Goal: Task Accomplishment & Management: Complete application form

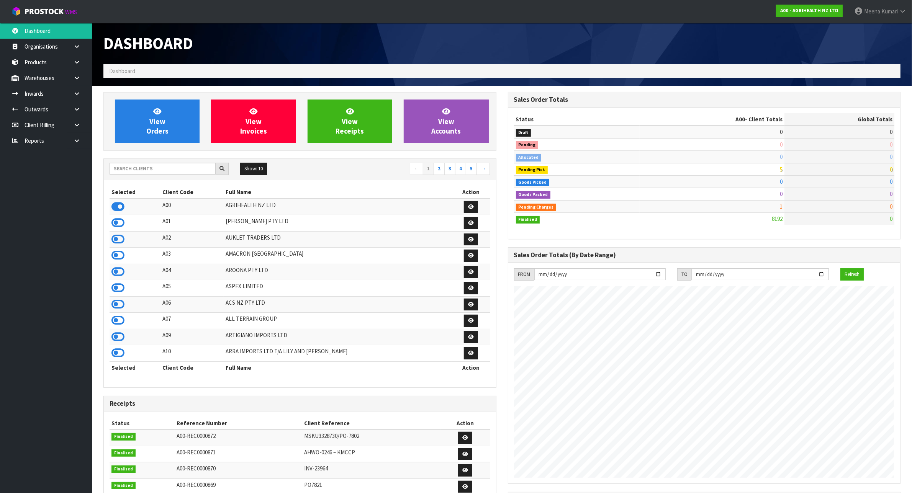
scroll to position [582, 404]
click at [162, 173] on input "text" at bounding box center [162, 169] width 106 height 12
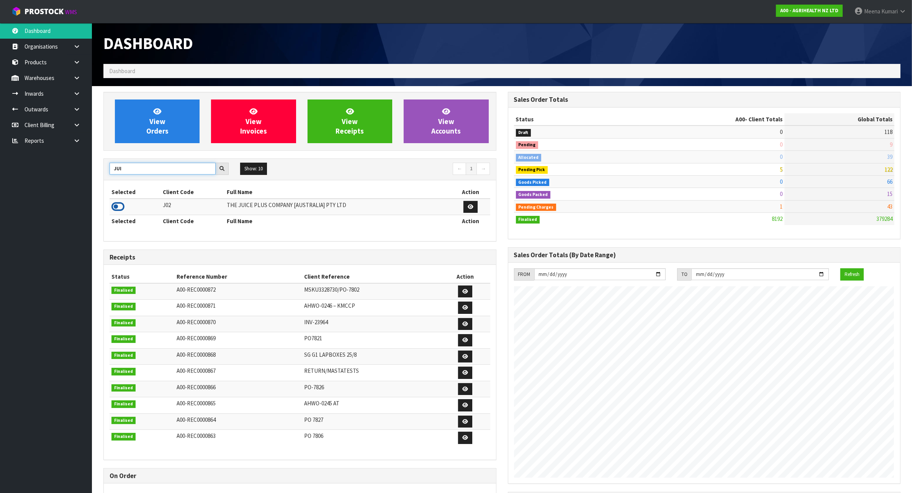
type input "JUI"
click at [116, 208] on icon at bounding box center [117, 206] width 13 height 11
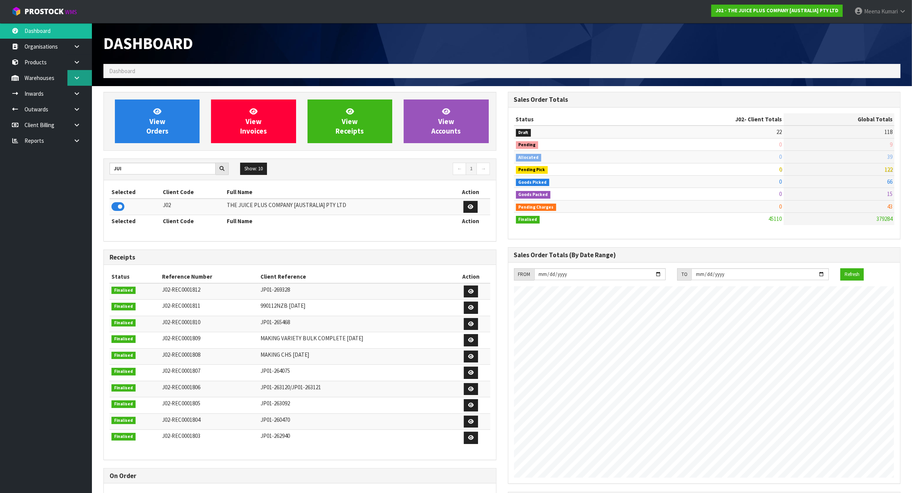
click at [77, 79] on icon at bounding box center [76, 78] width 7 height 6
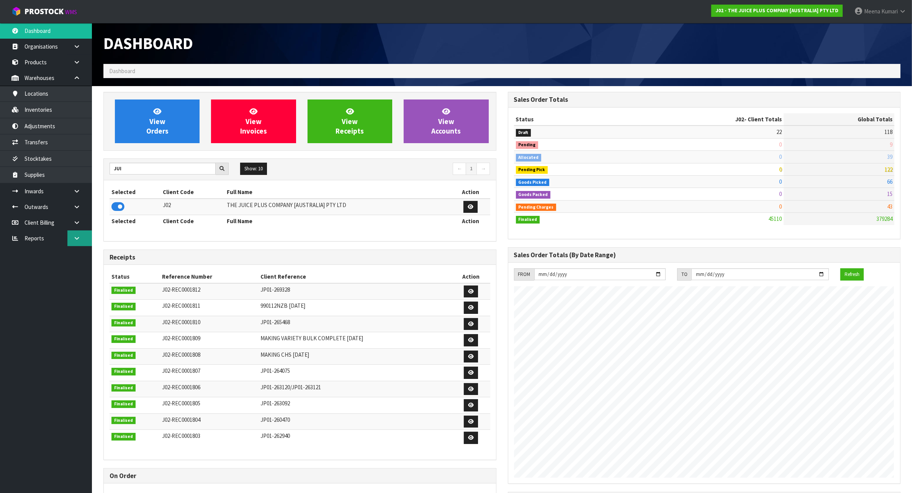
click at [67, 237] on link at bounding box center [79, 238] width 25 height 16
click at [77, 255] on link "Client" at bounding box center [46, 254] width 92 height 16
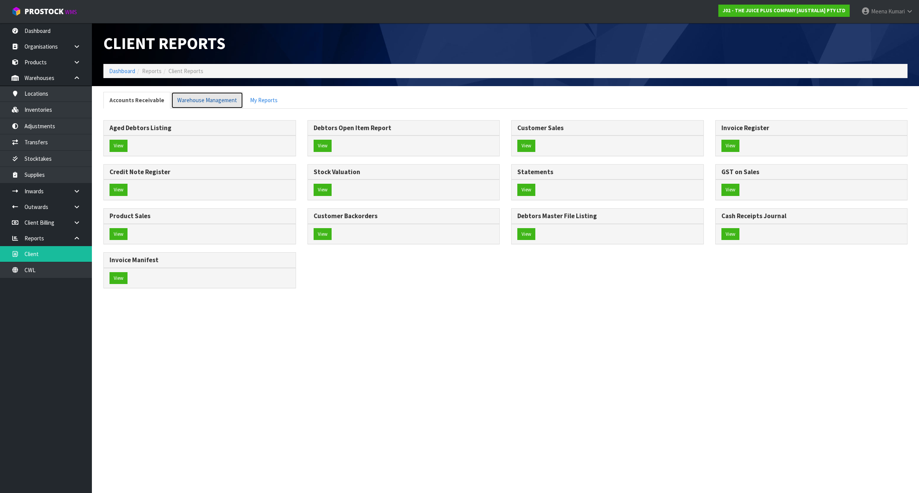
click at [198, 99] on link "Warehouse Management" at bounding box center [207, 100] width 72 height 16
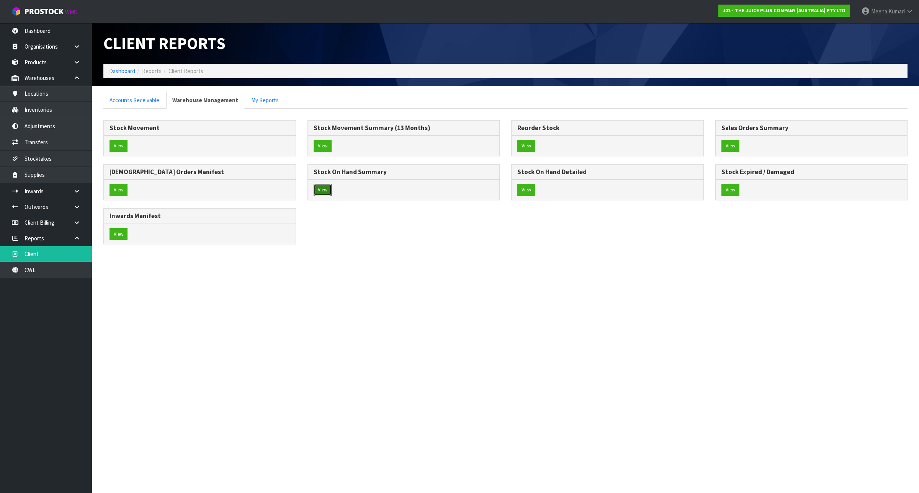
click at [321, 194] on button "View" at bounding box center [323, 190] width 18 height 12
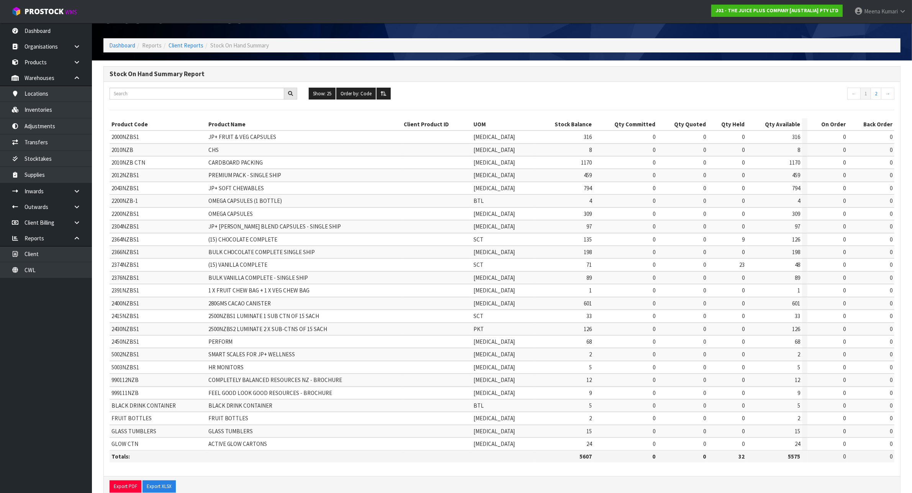
scroll to position [36, 0]
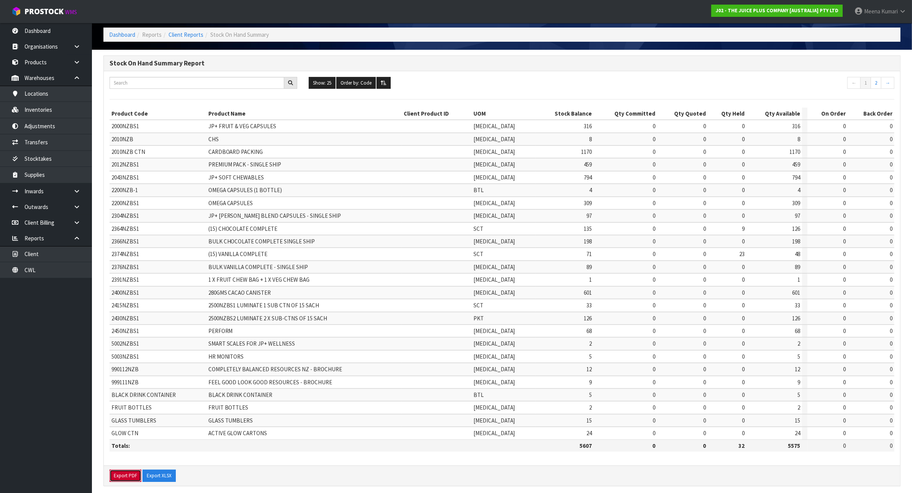
click at [119, 470] on button "Export PDF" at bounding box center [125, 476] width 32 height 12
click at [154, 471] on button "Export XLSX" at bounding box center [158, 476] width 33 height 12
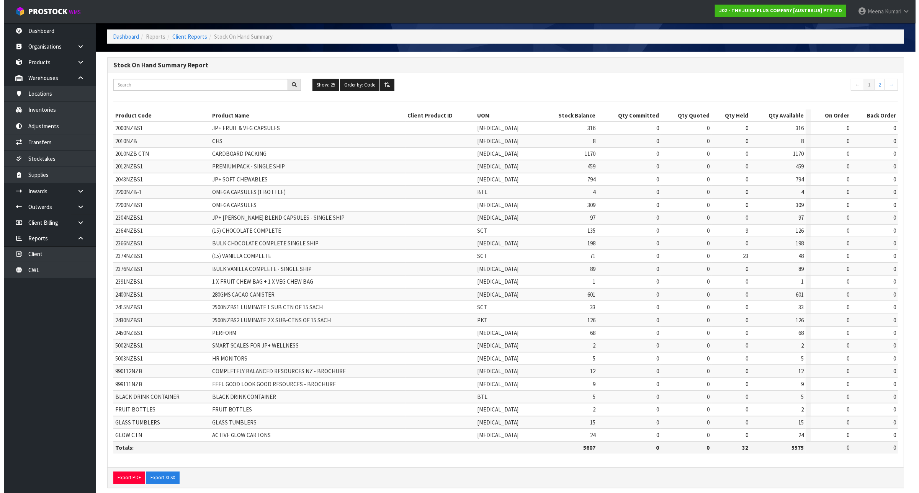
scroll to position [0, 0]
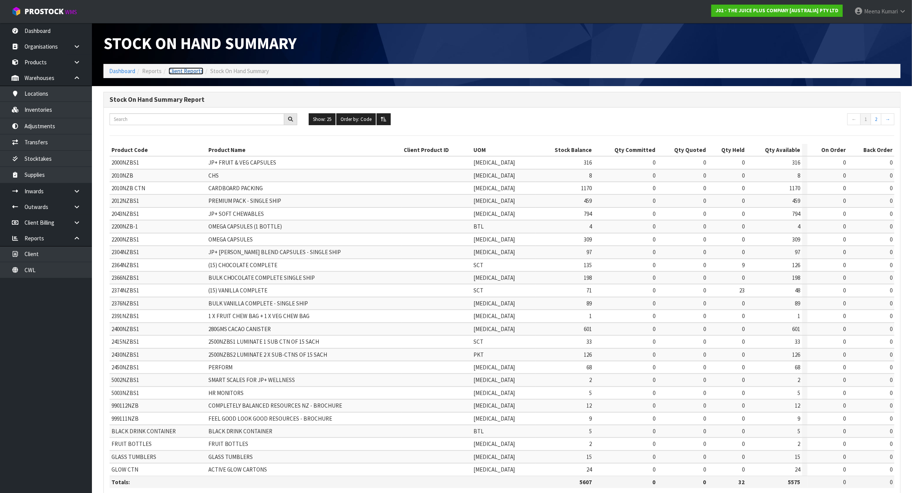
click at [181, 69] on link "Client Reports" at bounding box center [185, 70] width 35 height 7
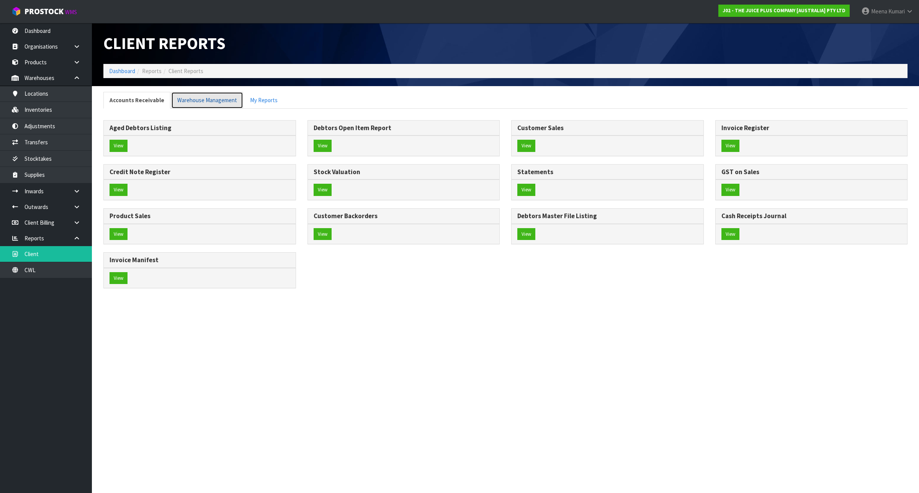
click at [215, 104] on link "Warehouse Management" at bounding box center [207, 100] width 72 height 16
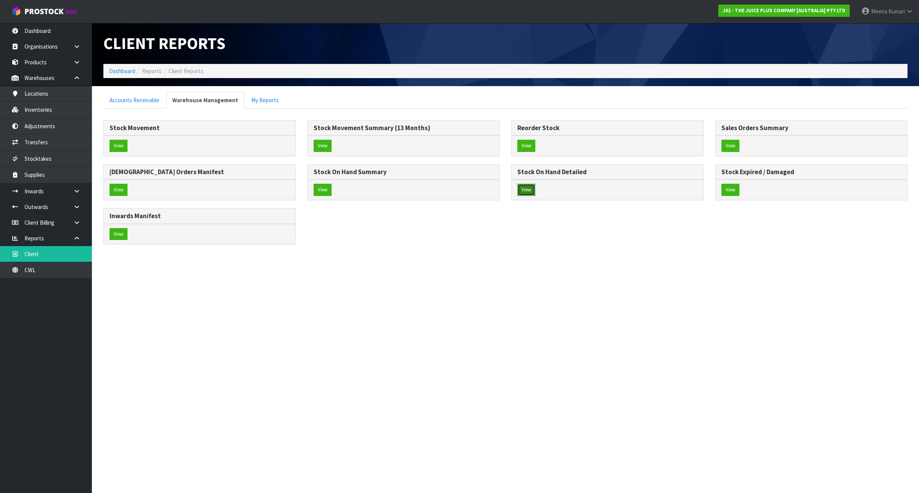
click at [530, 190] on button "View" at bounding box center [526, 190] width 18 height 12
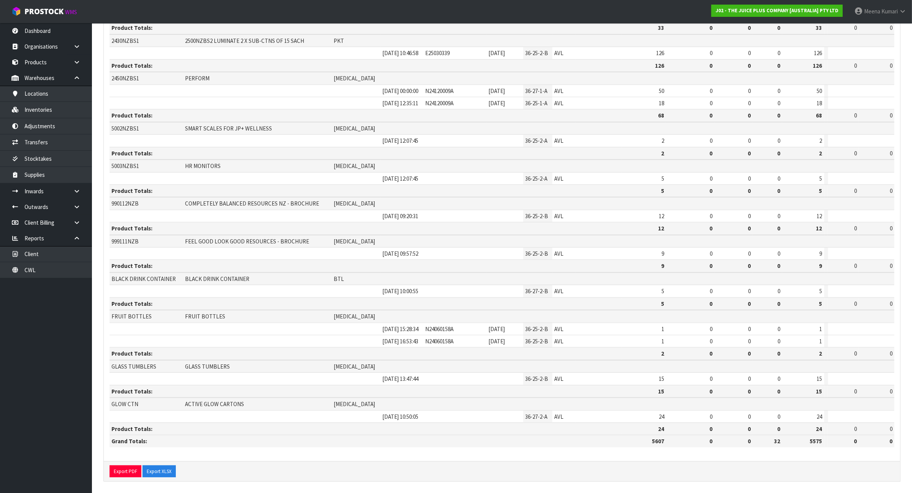
scroll to position [772, 0]
click at [126, 465] on button "Export PDF" at bounding box center [125, 470] width 32 height 12
click at [160, 468] on button "Export XLSX" at bounding box center [158, 470] width 33 height 12
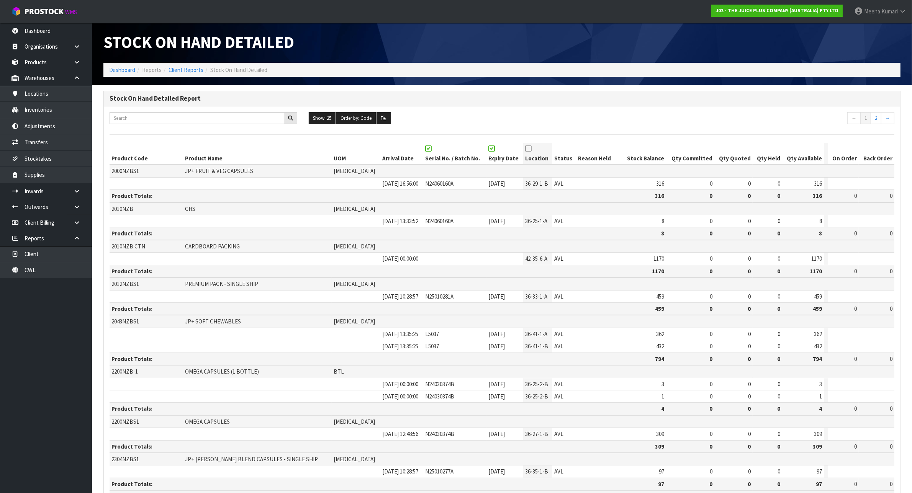
scroll to position [0, 0]
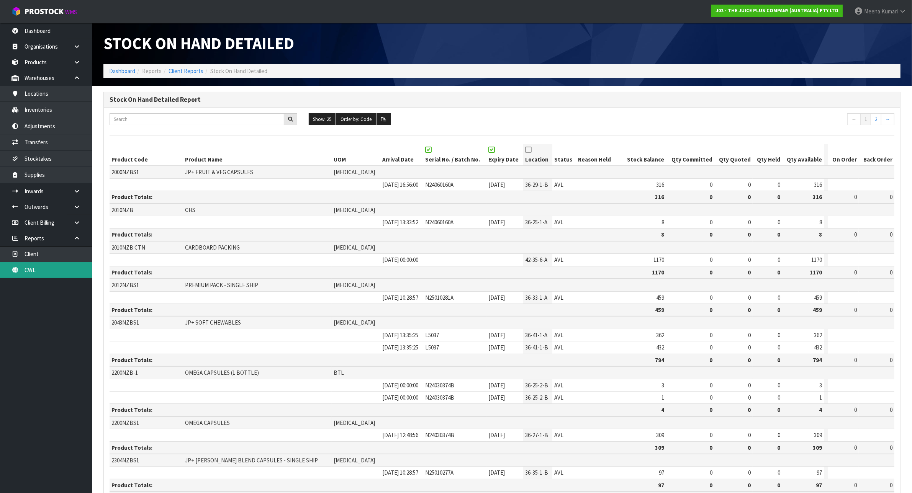
click at [56, 265] on link "CWL" at bounding box center [46, 270] width 92 height 16
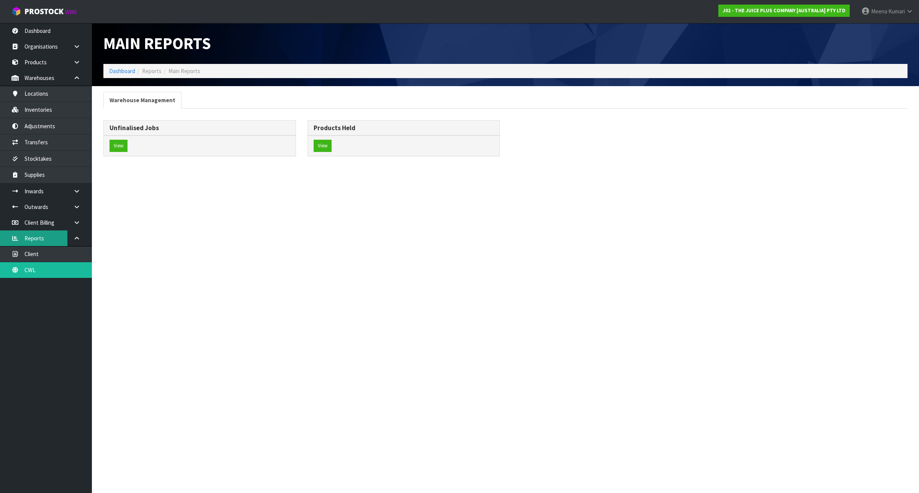
click at [67, 240] on link "Reports" at bounding box center [46, 238] width 92 height 16
click at [124, 69] on link "Dashboard" at bounding box center [122, 70] width 26 height 7
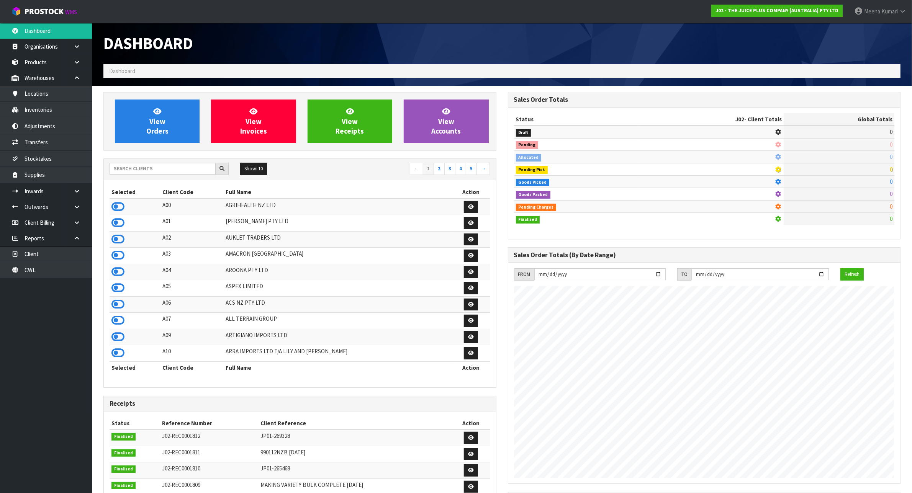
scroll to position [582, 404]
click at [168, 171] on input "text" at bounding box center [162, 169] width 106 height 12
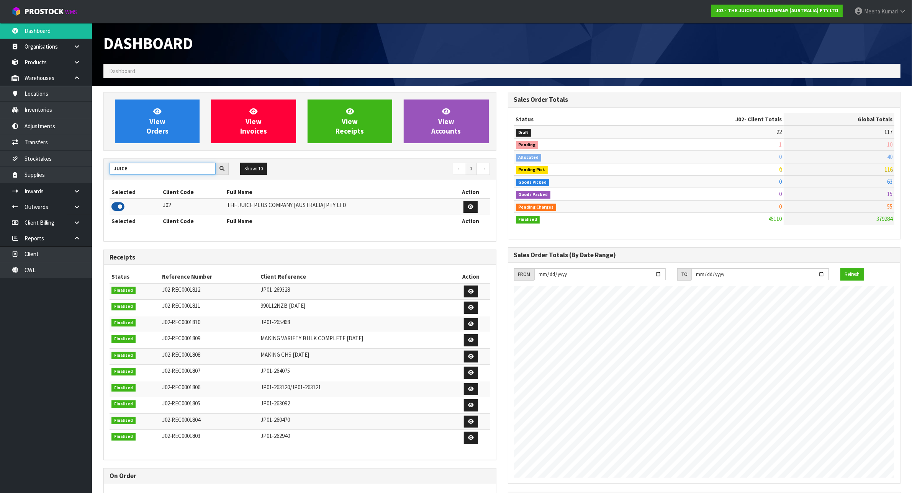
type input "JUICE"
click at [118, 206] on icon at bounding box center [117, 206] width 13 height 11
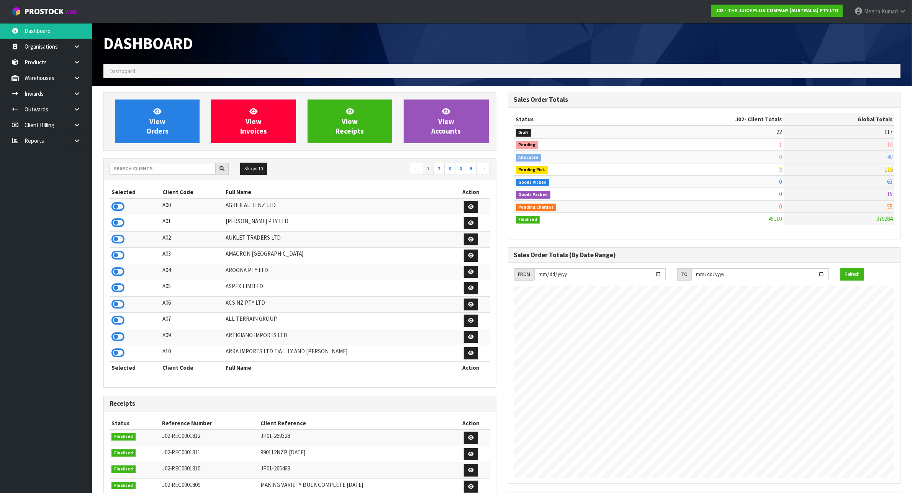
scroll to position [582, 404]
click at [79, 91] on icon at bounding box center [76, 94] width 7 height 6
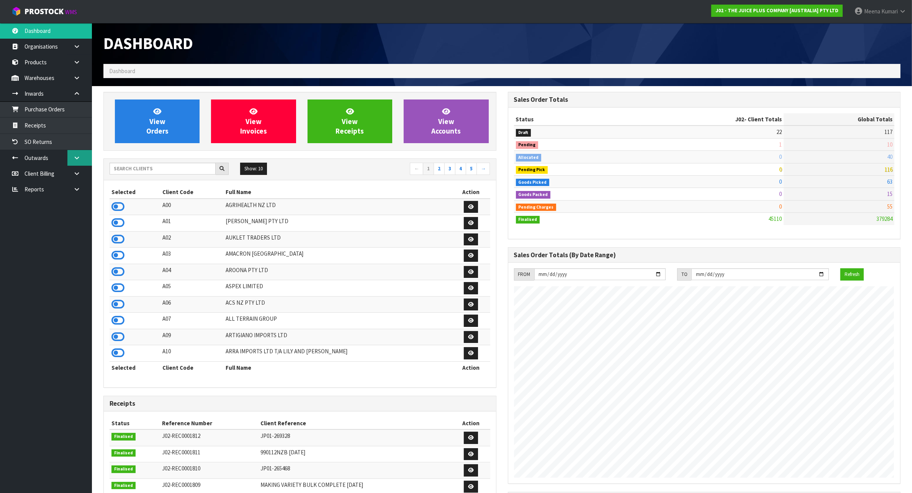
click at [82, 154] on link at bounding box center [79, 158] width 25 height 16
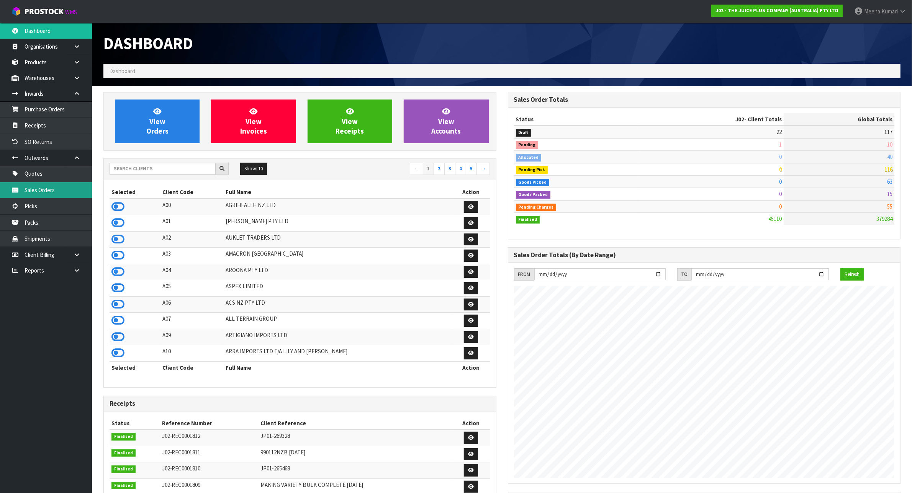
click at [68, 194] on link "Sales Orders" at bounding box center [46, 190] width 92 height 16
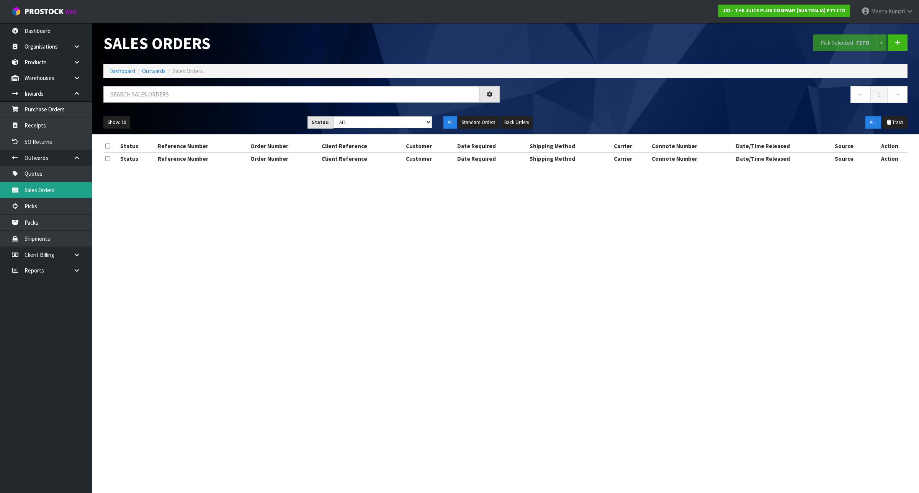
click at [28, 186] on link "Sales Orders" at bounding box center [46, 190] width 92 height 16
click at [53, 191] on link "Sales Orders" at bounding box center [46, 190] width 92 height 16
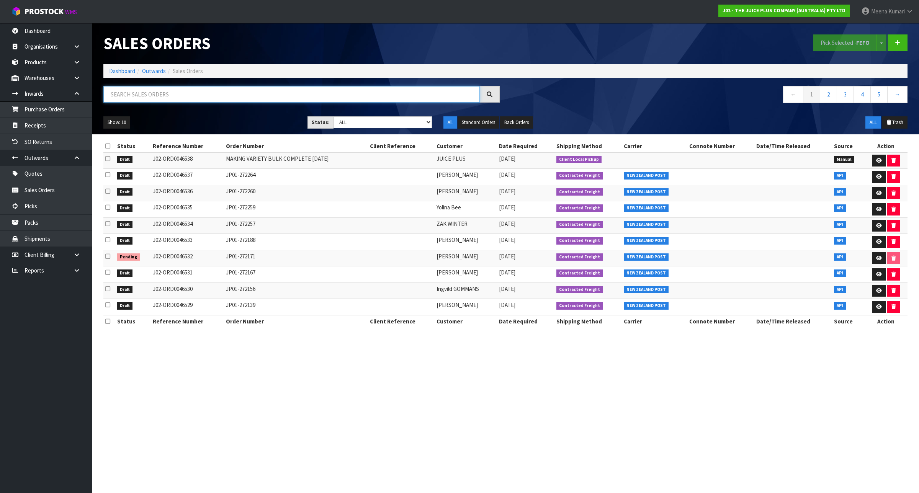
click at [165, 97] on input "text" at bounding box center [291, 94] width 376 height 16
type input "MAKING"
click at [170, 94] on input "MAKING" at bounding box center [291, 94] width 376 height 16
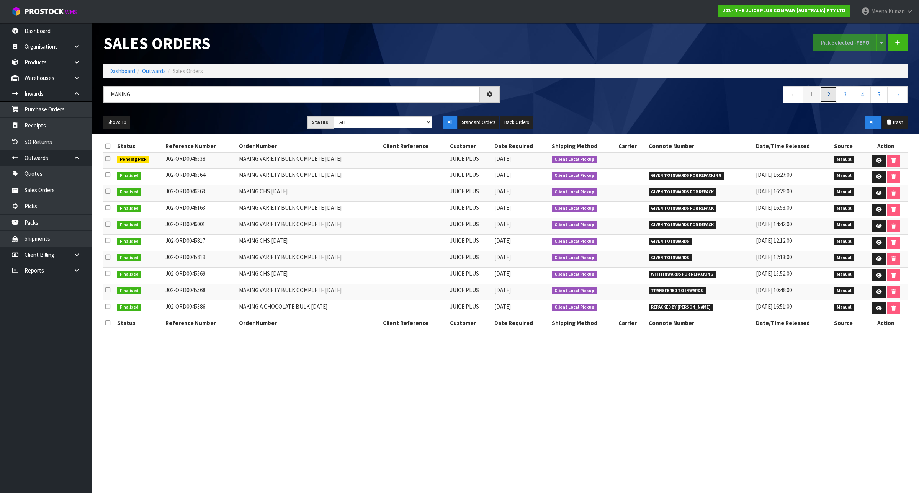
click at [828, 95] on link "2" at bounding box center [828, 94] width 17 height 16
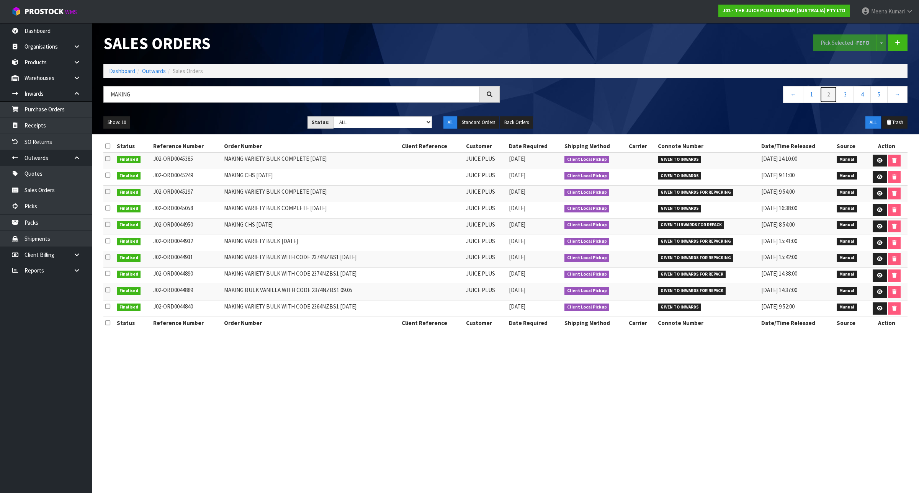
click at [826, 96] on link "2" at bounding box center [828, 94] width 17 height 16
click at [813, 95] on link "1" at bounding box center [811, 94] width 17 height 16
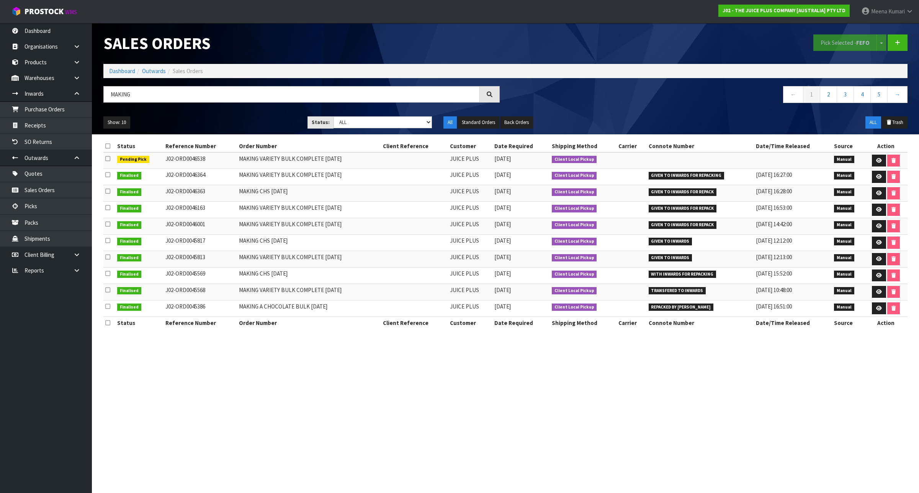
click at [262, 209] on td "MAKING VARIETY BULK COMPLETE [DATE]" at bounding box center [309, 210] width 144 height 16
copy tr "MAKING VARIETY BULK COMPLETE [DATE]"
click at [877, 208] on icon at bounding box center [879, 209] width 6 height 5
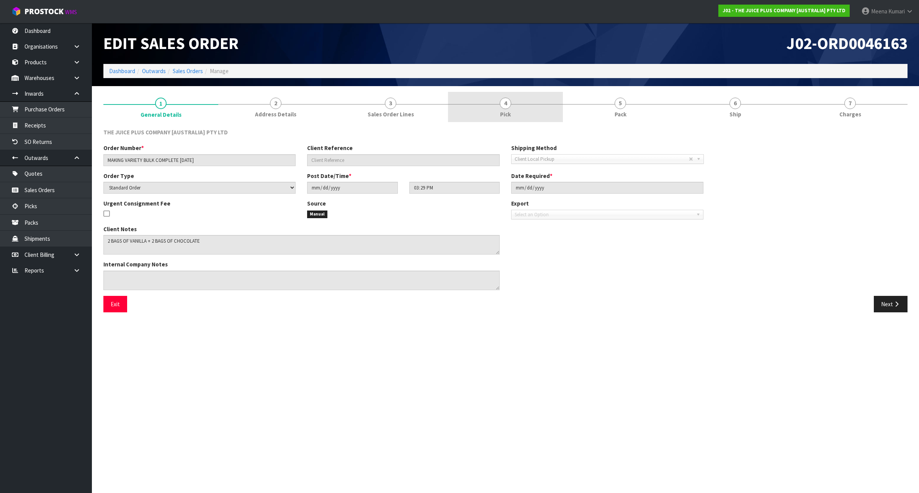
click at [532, 110] on link "4 Pick" at bounding box center [505, 107] width 115 height 30
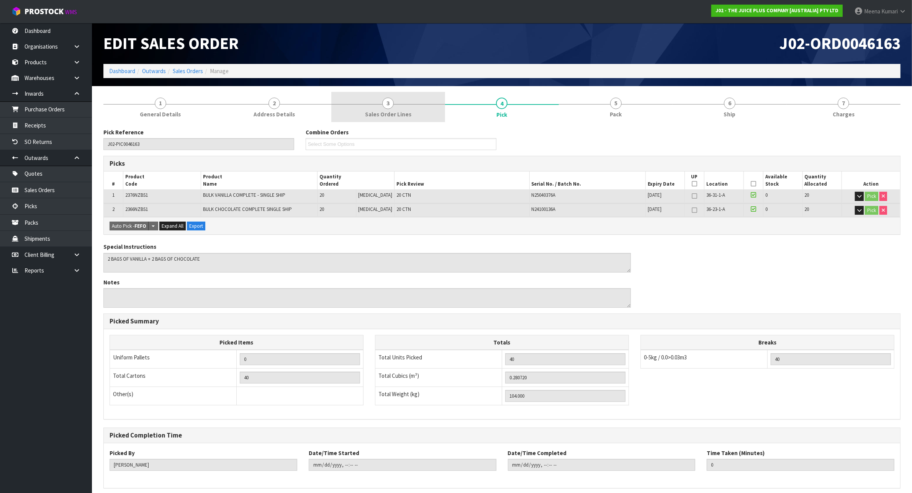
click at [418, 104] on link "3 Sales Order Lines" at bounding box center [388, 107] width 114 height 30
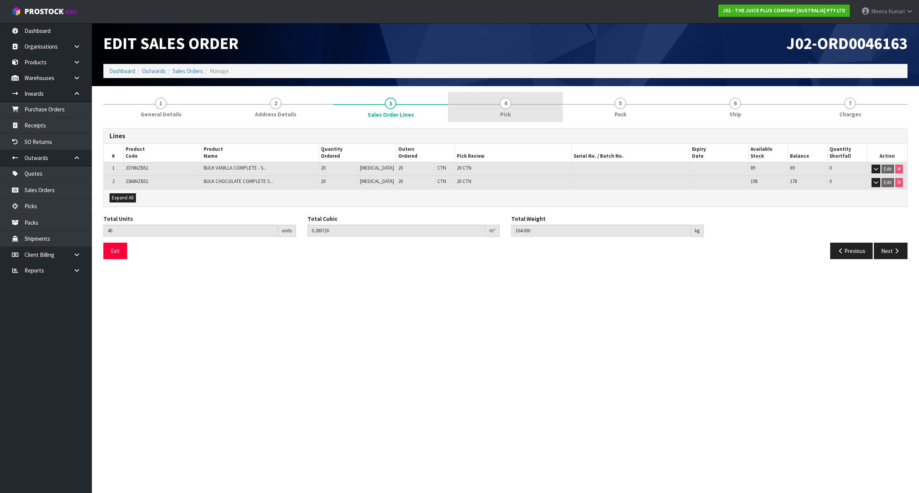
click at [480, 113] on link "4 Pick" at bounding box center [505, 107] width 115 height 30
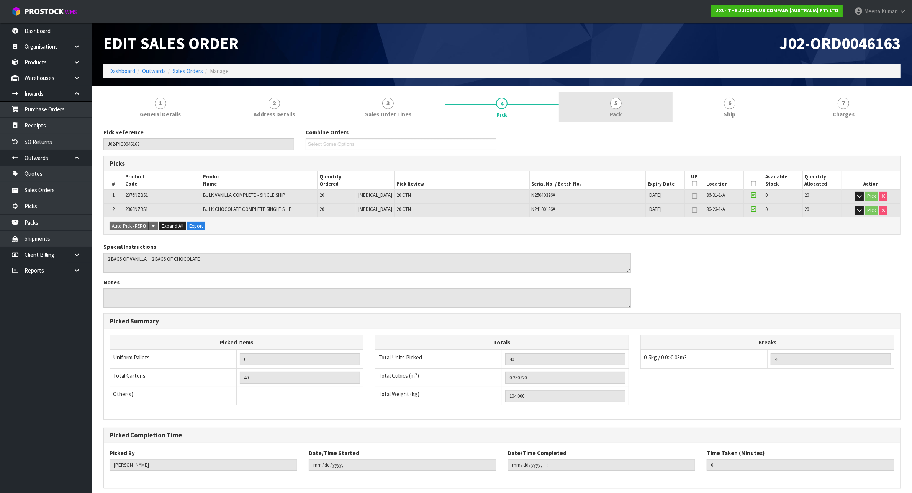
click at [623, 107] on link "5 Pack" at bounding box center [616, 107] width 114 height 30
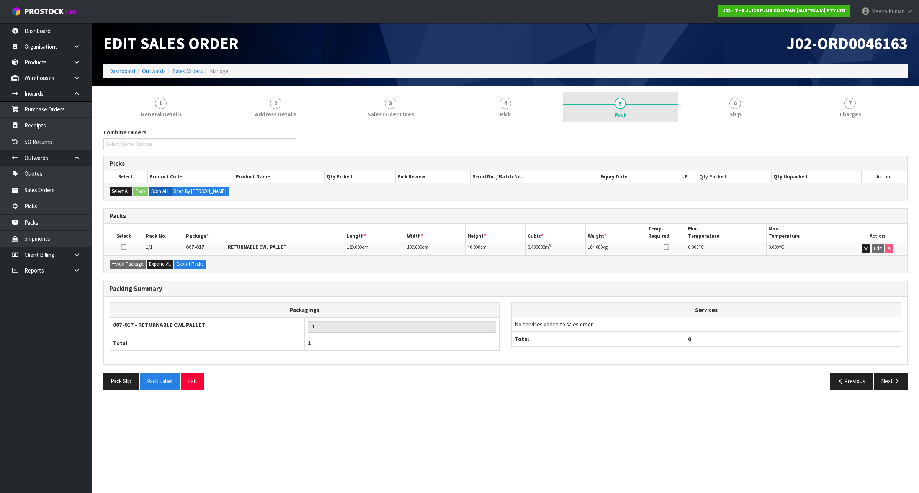
click at [565, 105] on link "5 Pack" at bounding box center [620, 107] width 115 height 31
click at [502, 106] on span "4" at bounding box center [505, 103] width 11 height 11
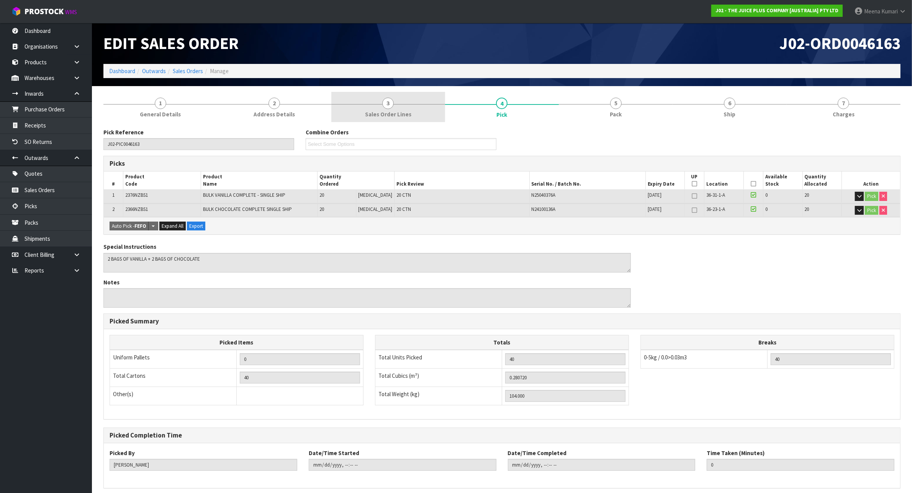
click at [414, 106] on link "3 Sales Order Lines" at bounding box center [388, 107] width 114 height 30
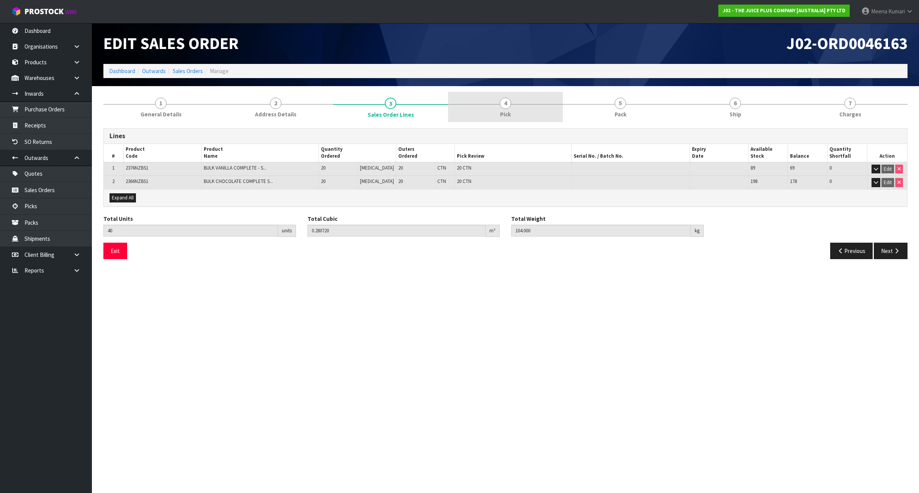
click at [513, 106] on link "4 Pick" at bounding box center [505, 107] width 115 height 30
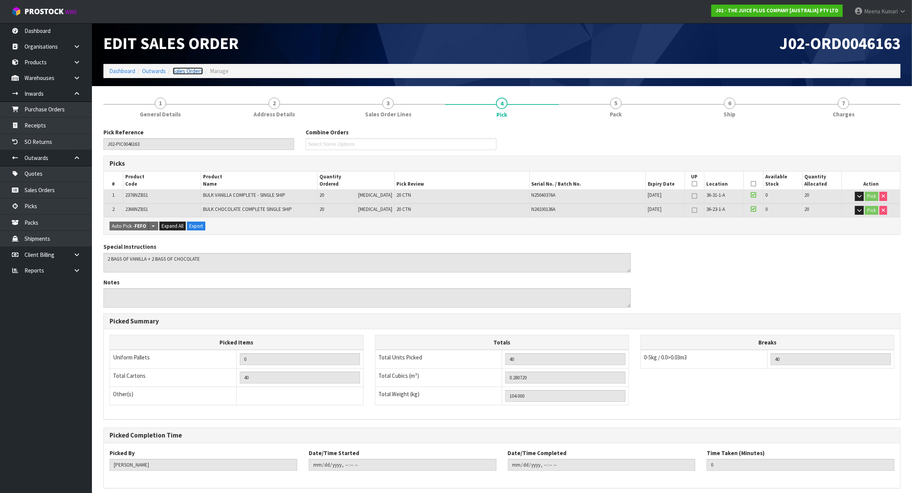
click at [182, 68] on link "Sales Orders" at bounding box center [188, 70] width 30 height 7
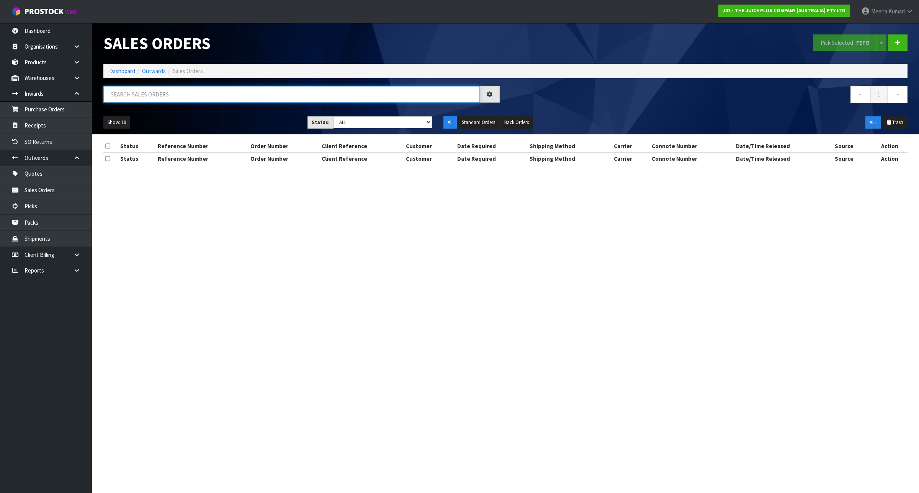
click at [176, 98] on input "text" at bounding box center [291, 94] width 376 height 16
type input "MAKI"
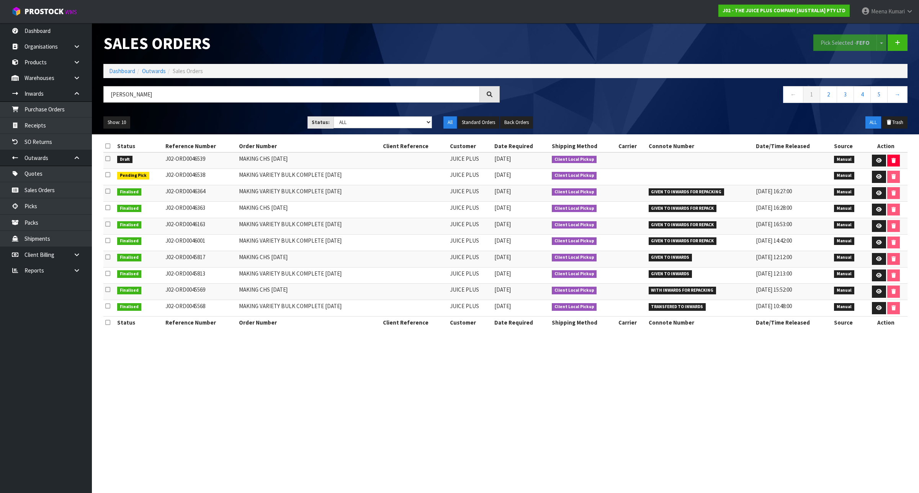
click at [275, 209] on td "MAKING CHS [DATE]" at bounding box center [309, 209] width 144 height 16
copy tr "MAKING CHS [DATE]"
click at [879, 206] on link at bounding box center [879, 210] width 14 height 12
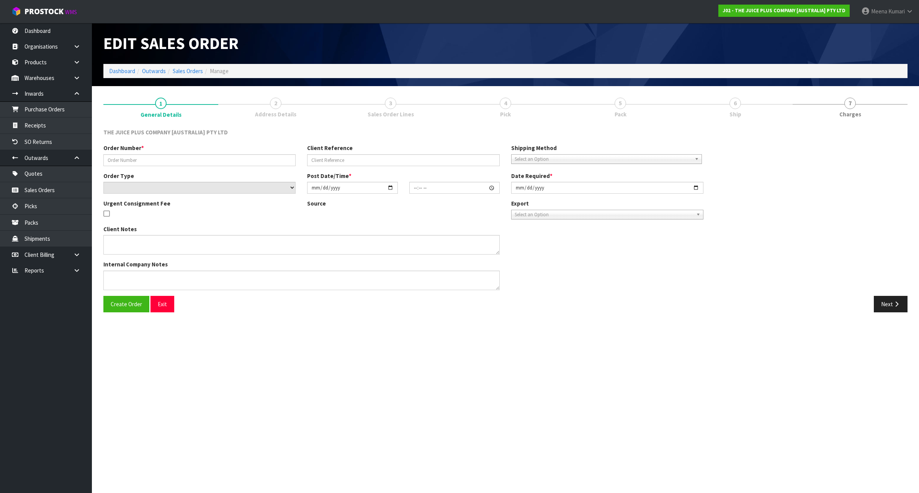
type input "MAKING CHS [DATE]"
select select "number:0"
type input "2025-08-21"
type input "10:25:00.000"
type input "2025-08-21"
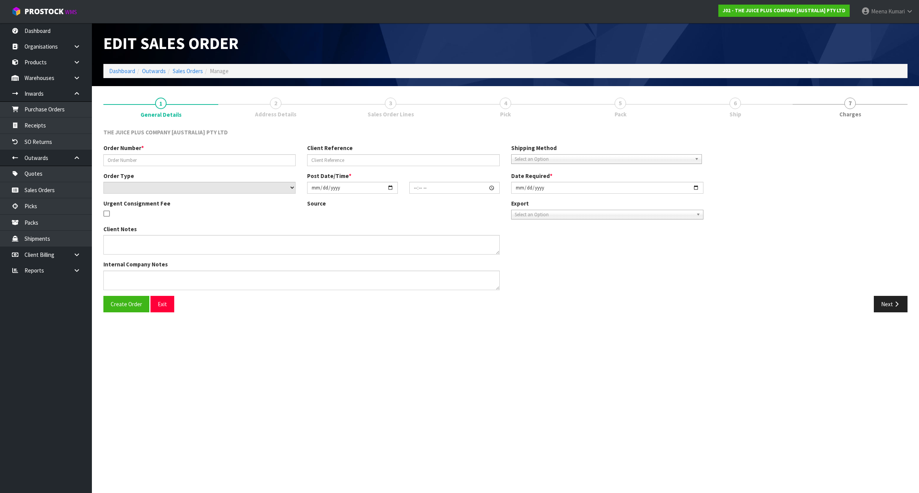
type textarea "INSTRUCTIONS: CHS: FOR THE FRUIT AND VEGETABLE BOTTLES, A LABEL NEEDS TO BE ADD…"
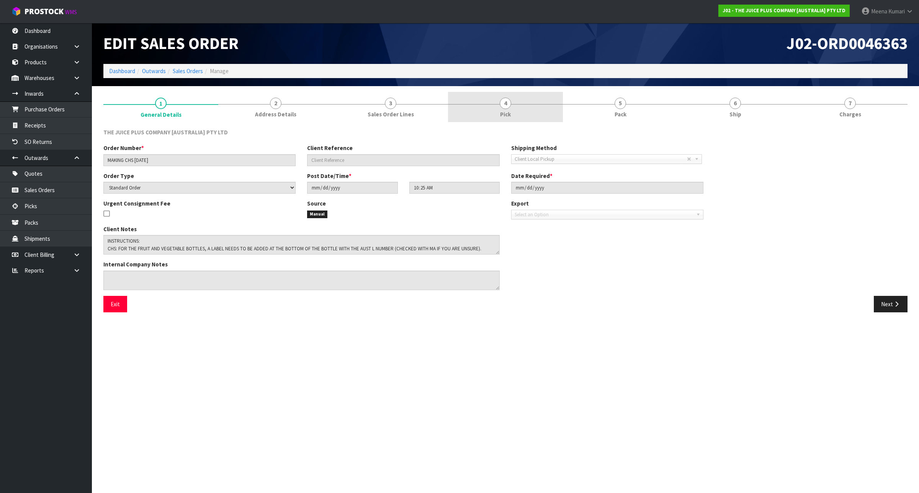
click at [523, 104] on div at bounding box center [505, 104] width 115 height 0
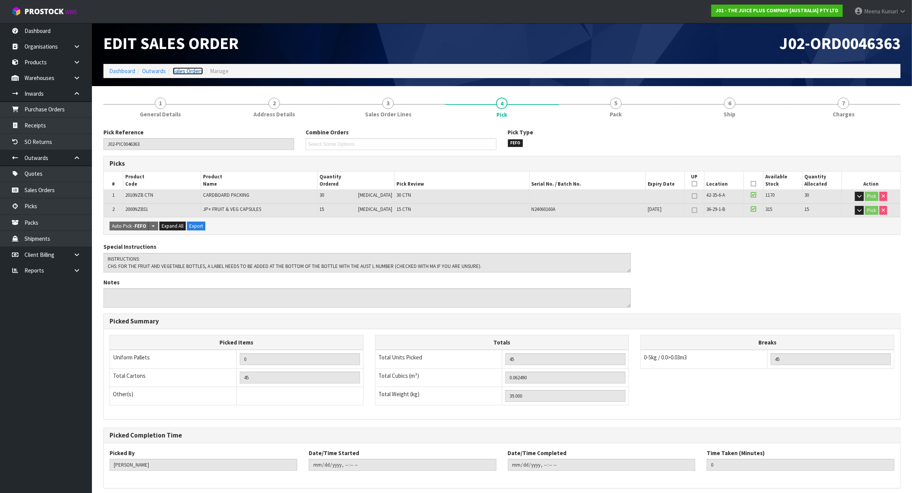
click at [176, 74] on link "Sales Orders" at bounding box center [188, 70] width 30 height 7
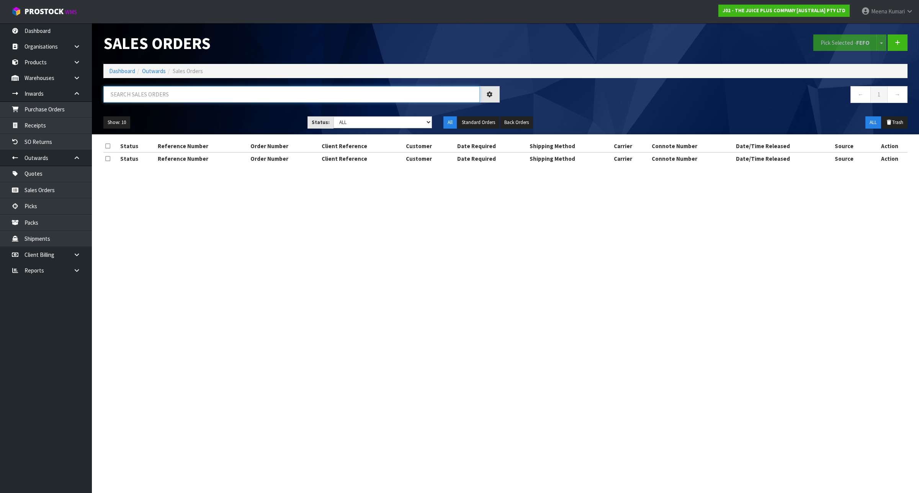
click at [175, 91] on input "text" at bounding box center [291, 94] width 376 height 16
type input "MAKING"
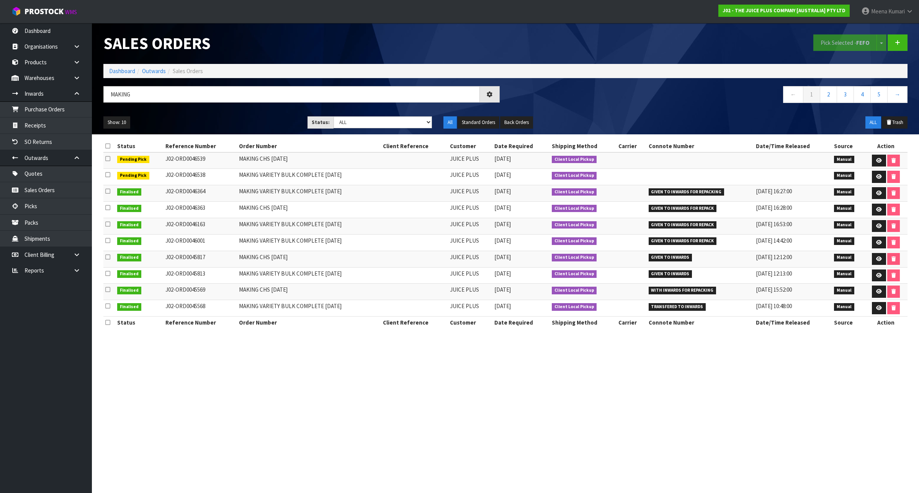
click at [303, 193] on td "MAKING VARIETY BULK COMPLETE [DATE]" at bounding box center [309, 193] width 144 height 16
copy tr "MAKING VARIETY BULK COMPLETE [DATE]"
click at [876, 191] on icon at bounding box center [879, 193] width 6 height 5
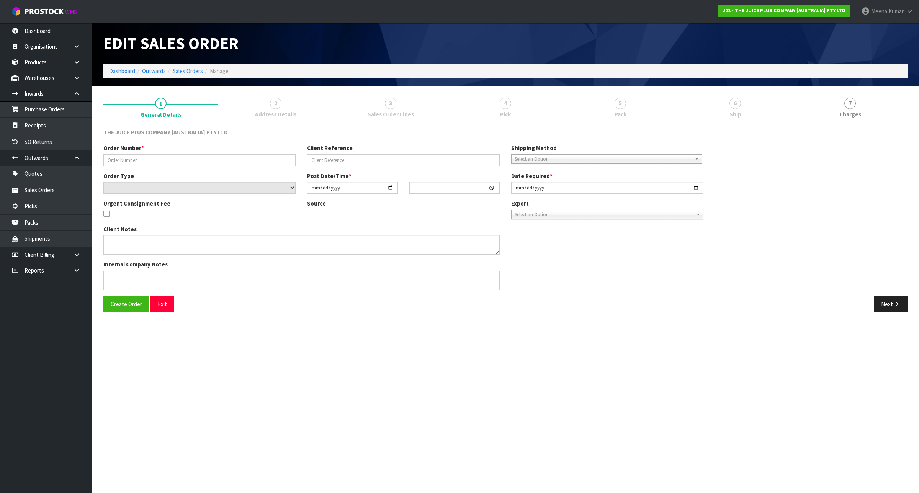
type input "MAKING VARIETY BULK COMPLETE [DATE]"
select select "number:0"
type input "2025-08-21"
type input "10:29:00.000"
type input "2025-08-21"
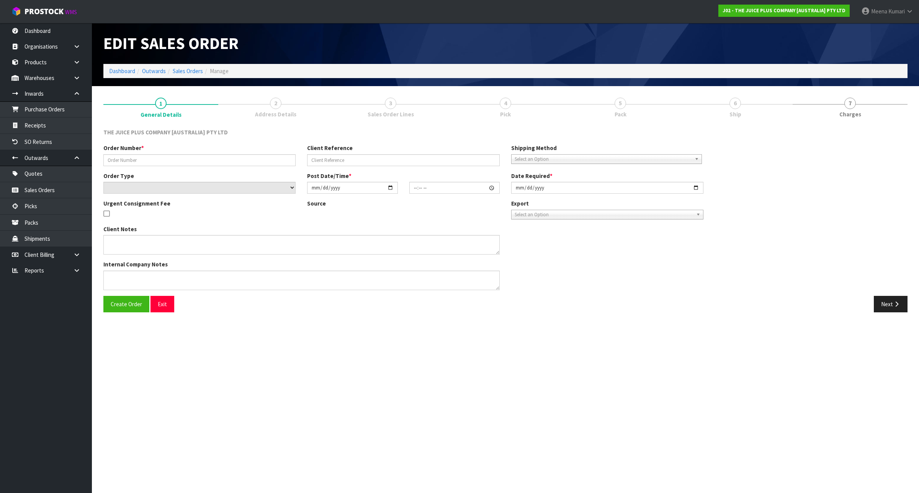
type textarea "2 BAGS OF VANILLA + 2 BAGS OF CHOCOLATE"
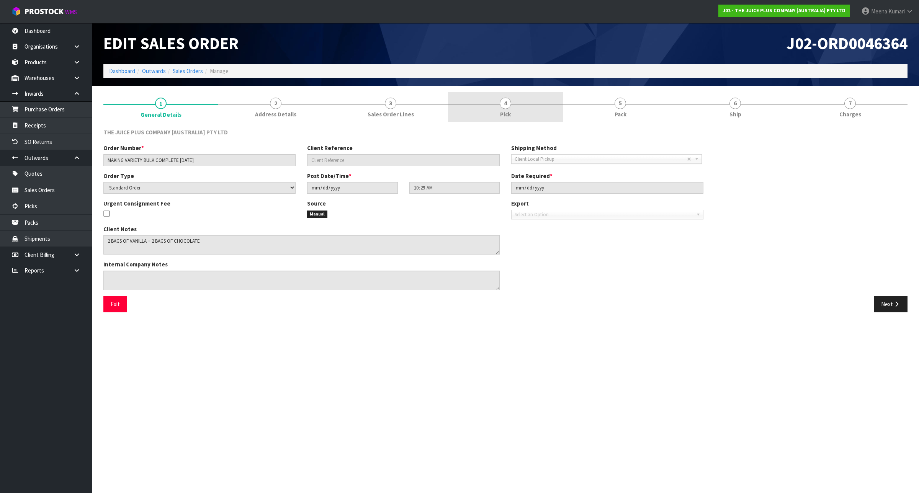
click at [515, 117] on link "4 Pick" at bounding box center [505, 107] width 115 height 30
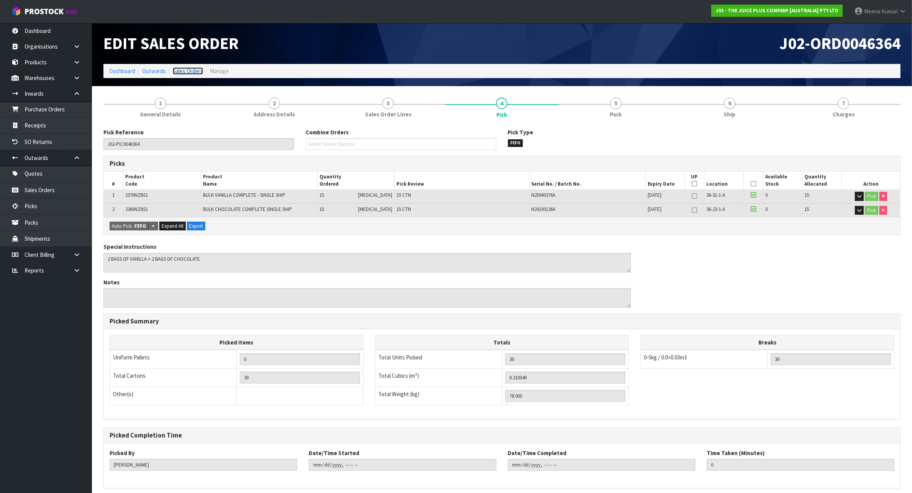
click at [191, 73] on link "Sales Orders" at bounding box center [188, 70] width 30 height 7
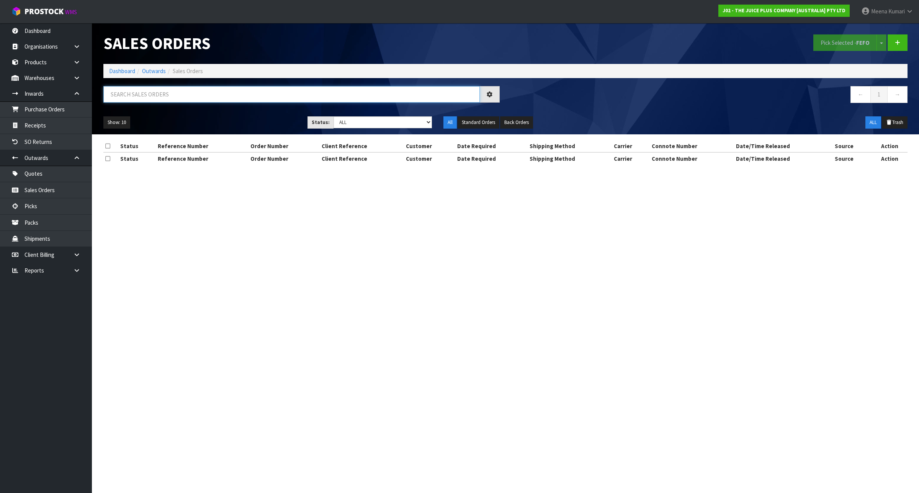
click at [188, 91] on input "text" at bounding box center [291, 94] width 376 height 16
type input "MAKING"
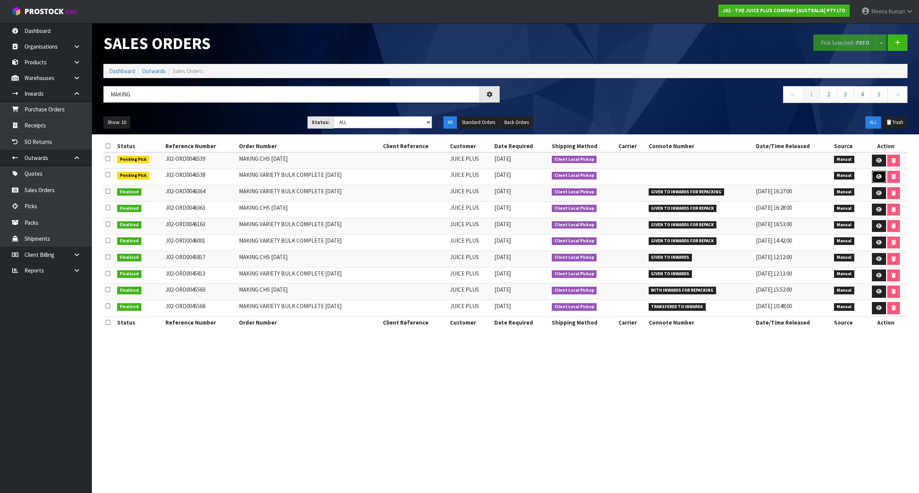
click at [878, 178] on icon at bounding box center [879, 176] width 6 height 5
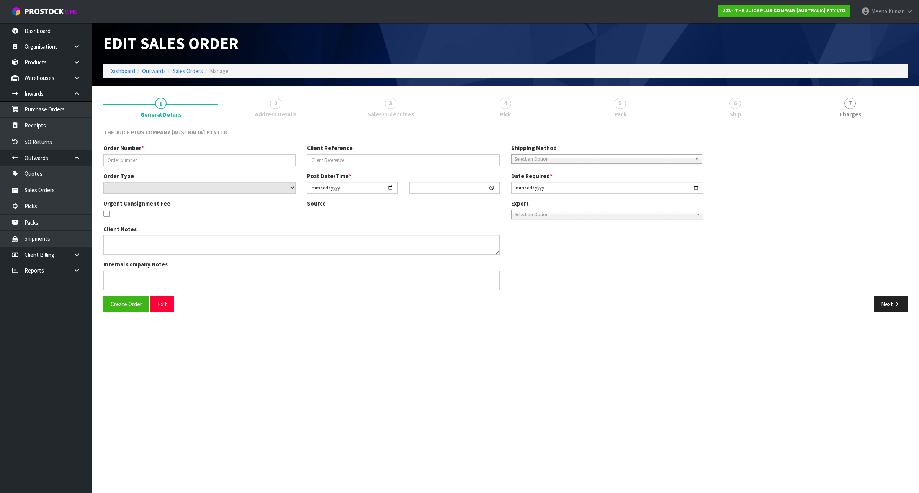
type input "MAKING VARIETY BULK COMPLETE 02.09.25"
select select "number:0"
type input "2025-09-02"
type input "11:14:00.000"
type input "2025-09-02"
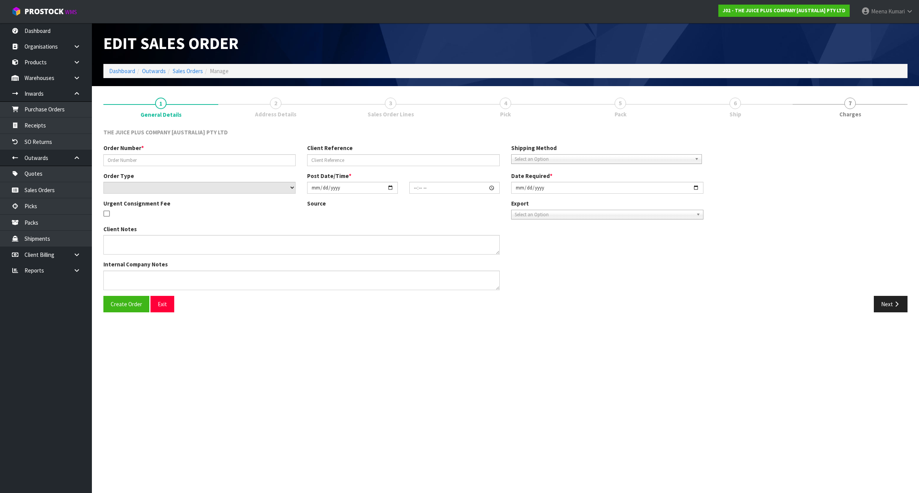
type textarea "2 BAGS OF VANILLA + 2 BAGS OF CHOCOLATE"
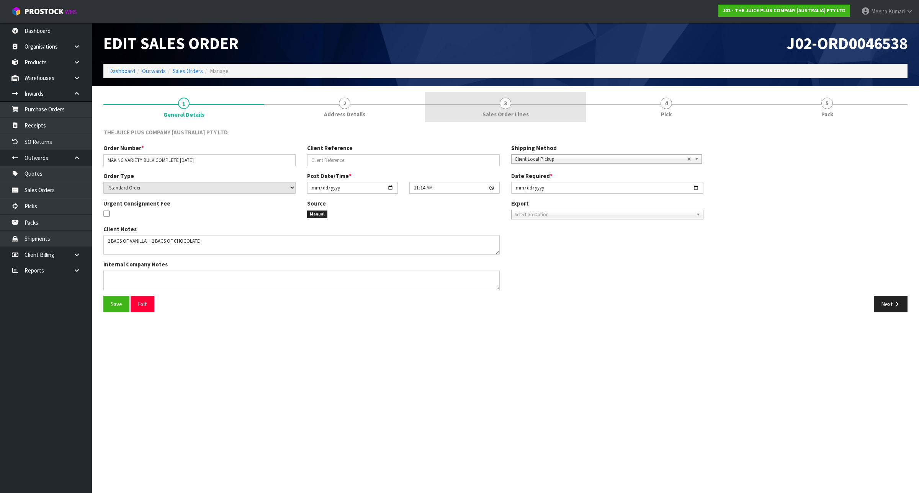
click at [531, 114] on link "3 Sales Order Lines" at bounding box center [505, 107] width 161 height 30
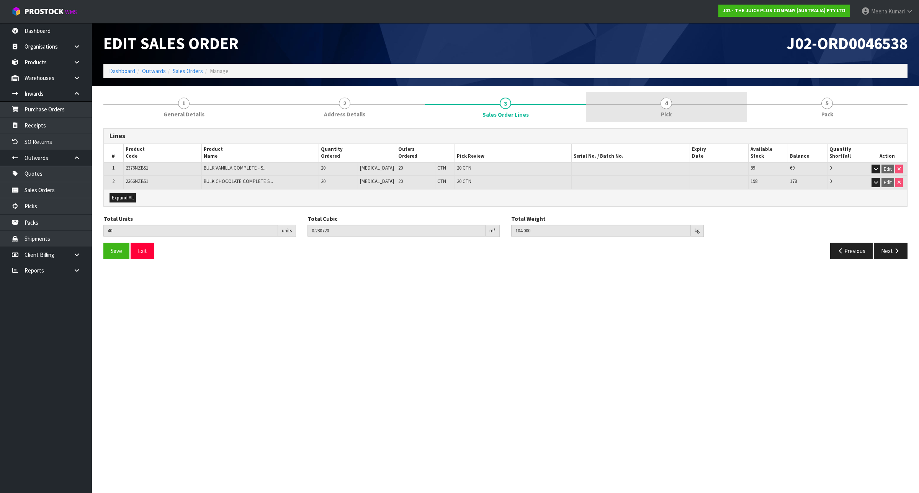
click at [644, 118] on link "4 Pick" at bounding box center [666, 107] width 161 height 30
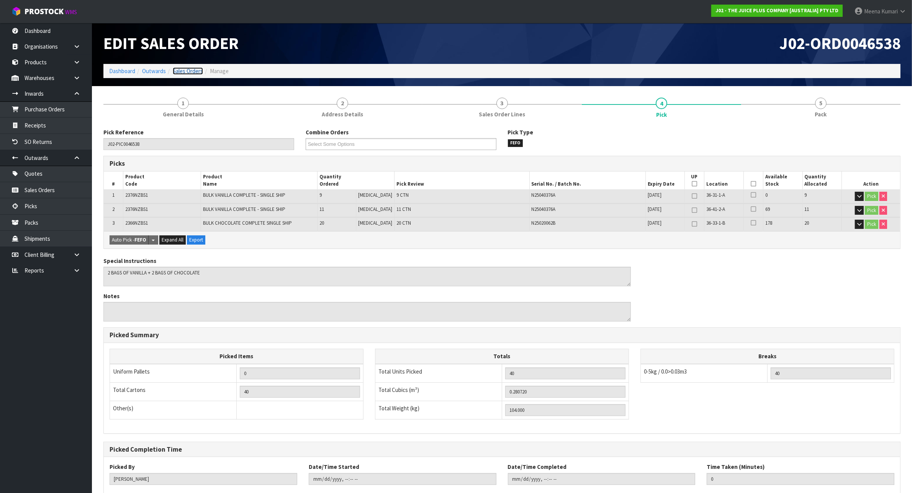
click at [182, 74] on link "Sales Orders" at bounding box center [188, 70] width 30 height 7
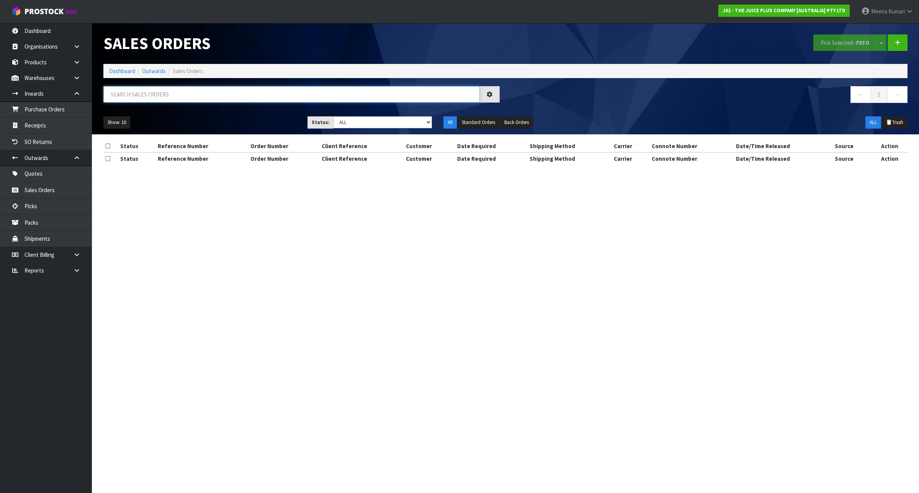
click at [169, 97] on input "text" at bounding box center [291, 94] width 376 height 16
type input "MAKING"
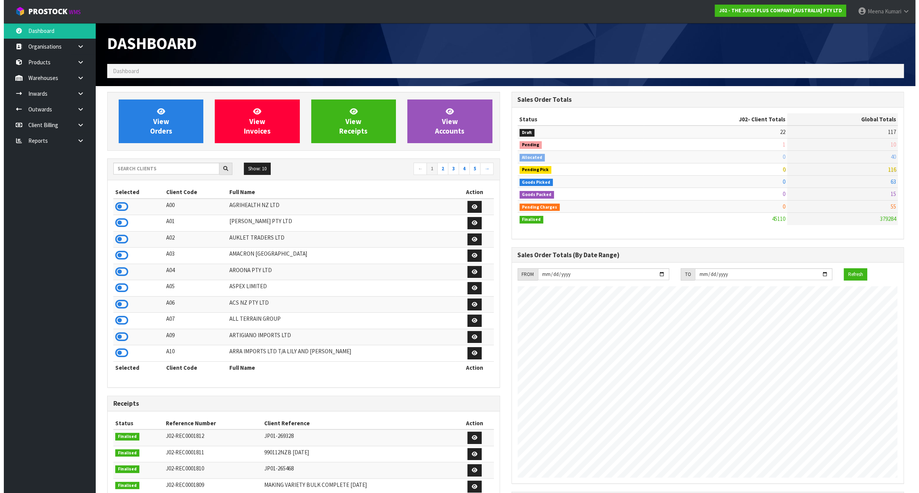
scroll to position [582, 404]
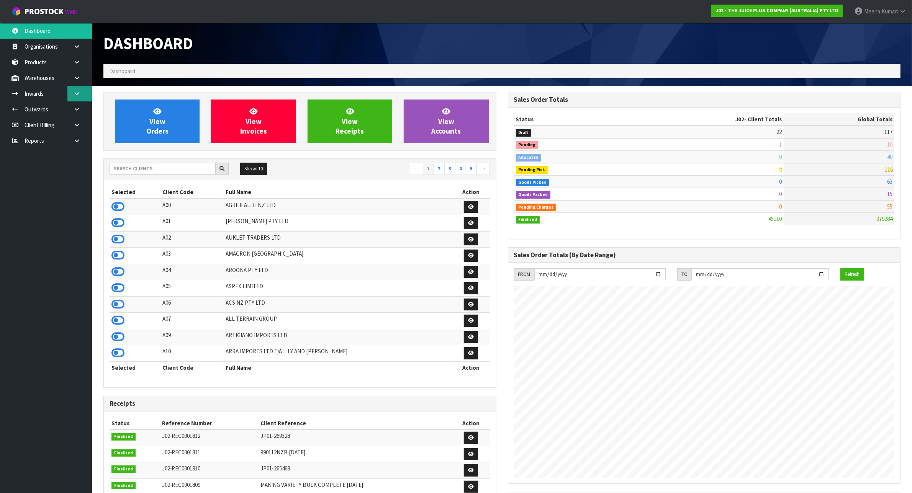
click at [79, 95] on icon at bounding box center [76, 94] width 7 height 6
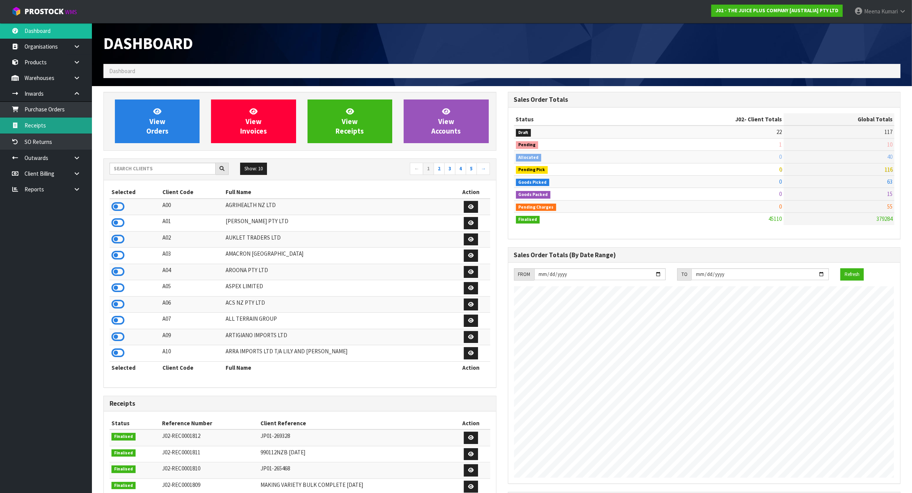
click at [74, 119] on link "Receipts" at bounding box center [46, 126] width 92 height 16
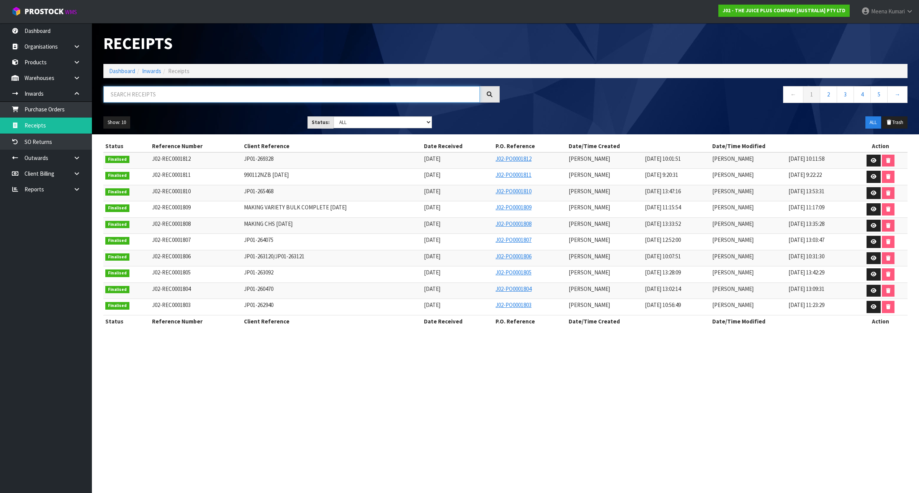
click at [210, 96] on input "text" at bounding box center [291, 94] width 376 height 16
paste input "MAKING VARIETY BULK COMPLETE [DATE]"
type input "MAKING VARIETY BULK COMPLETE [DATE]"
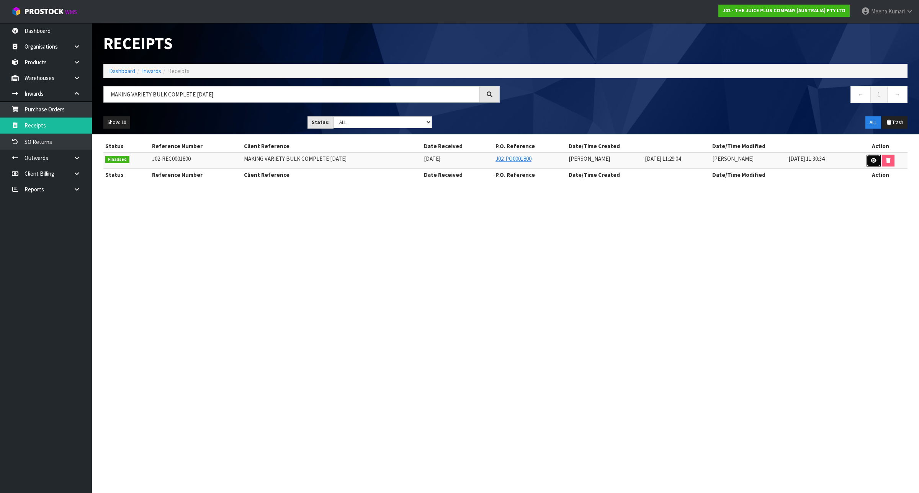
click at [869, 163] on link at bounding box center [873, 161] width 14 height 12
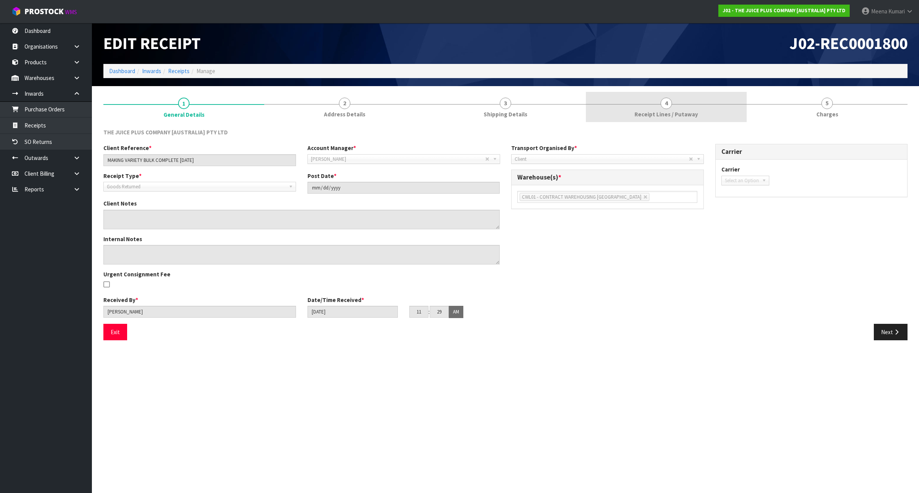
click at [690, 116] on span "Receipt Lines / Putaway" at bounding box center [666, 114] width 64 height 8
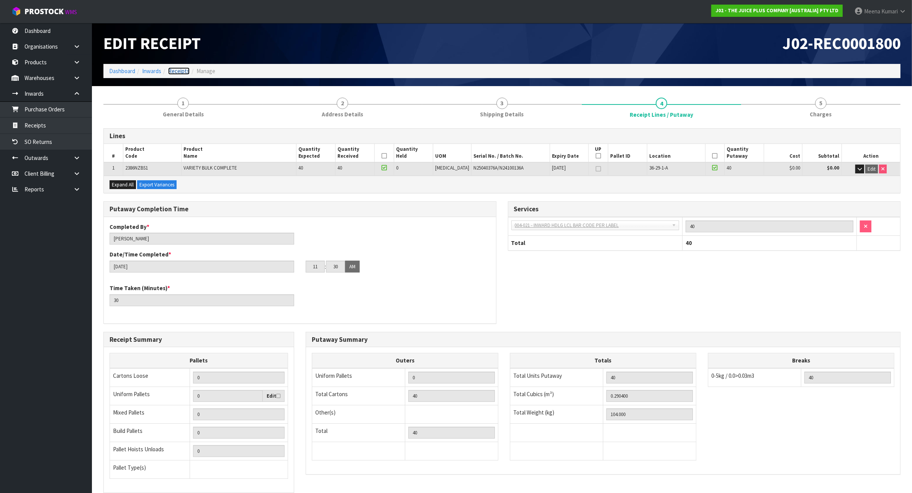
click at [182, 70] on link "Receipts" at bounding box center [178, 70] width 21 height 7
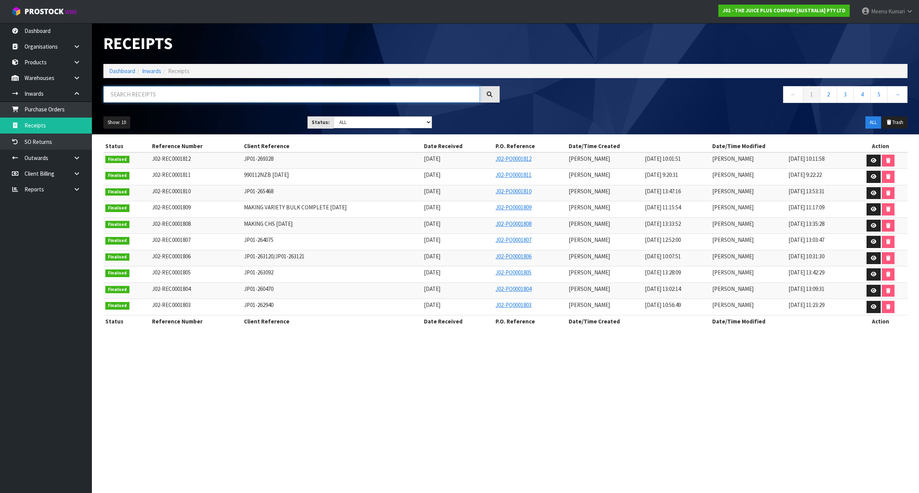
click at [187, 96] on input "text" at bounding box center [291, 94] width 376 height 16
paste input "MAKING CHS [DATE]"
type input "MAKING CHS [DATE]"
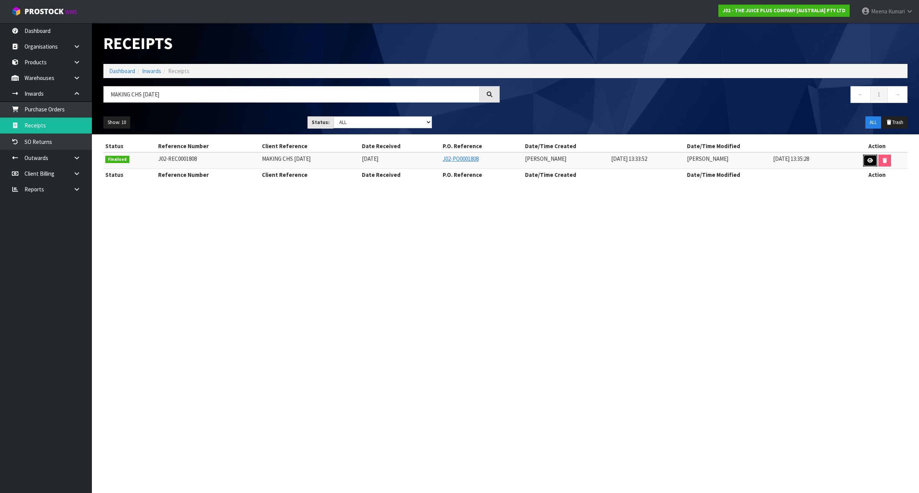
click at [870, 160] on icon at bounding box center [870, 160] width 6 height 5
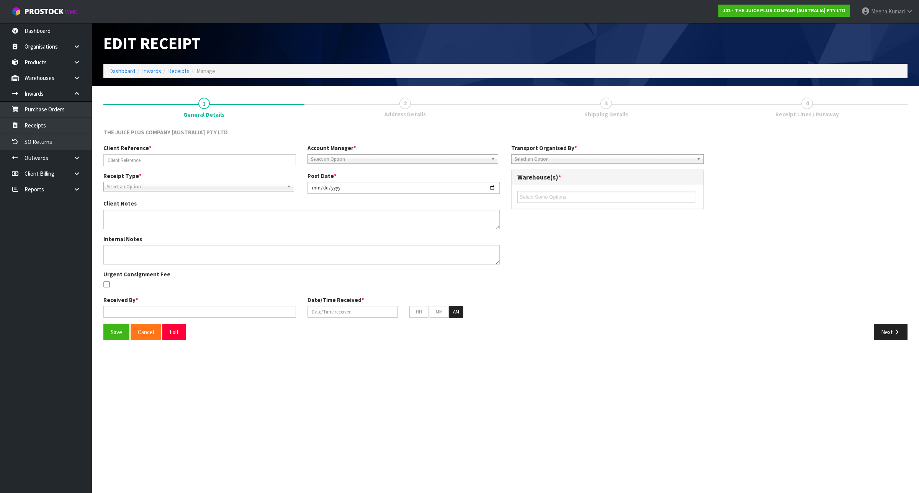
type input "MAKING CHS [DATE]"
type input "[DATE]"
type input "[PERSON_NAME]"
type input "[DATE]"
type input "01"
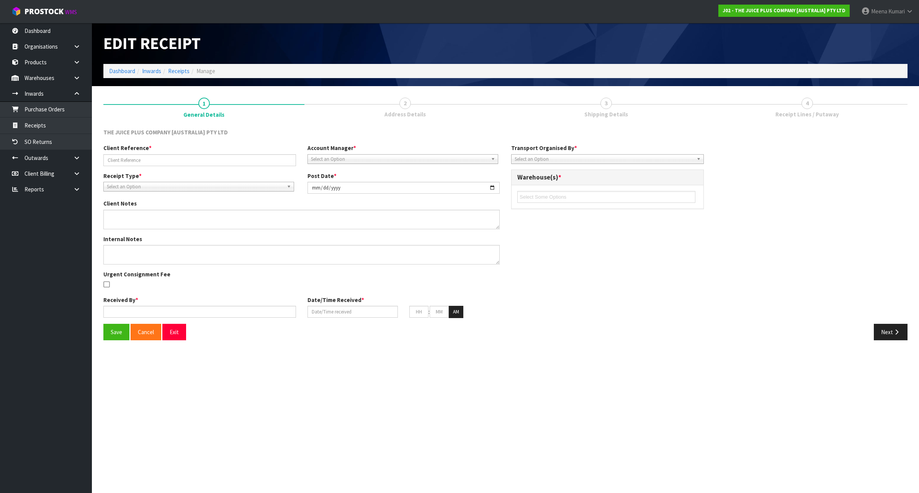
type input "33"
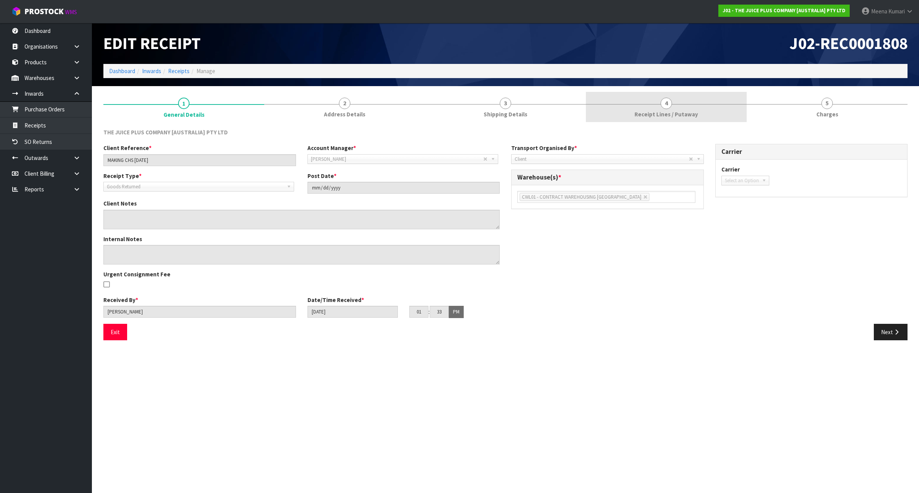
click at [663, 115] on span "Receipt Lines / Putaway" at bounding box center [666, 114] width 64 height 8
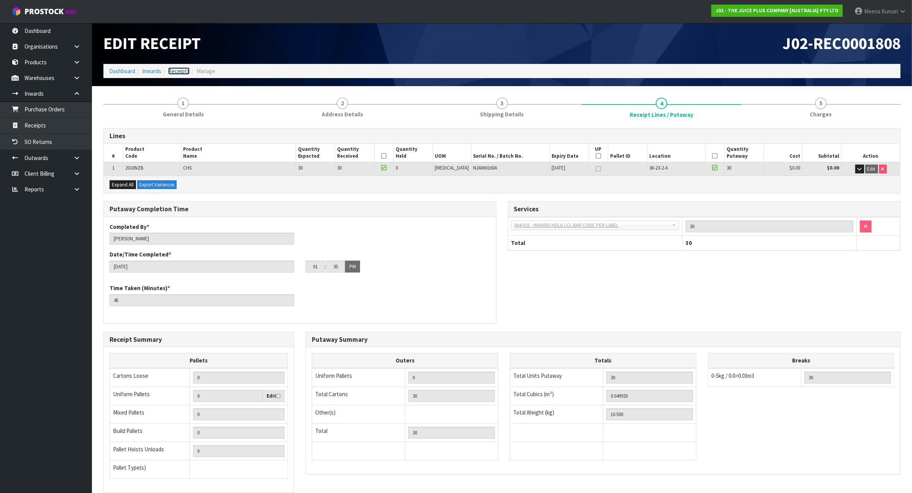
click at [182, 72] on link "Receipts" at bounding box center [178, 70] width 21 height 7
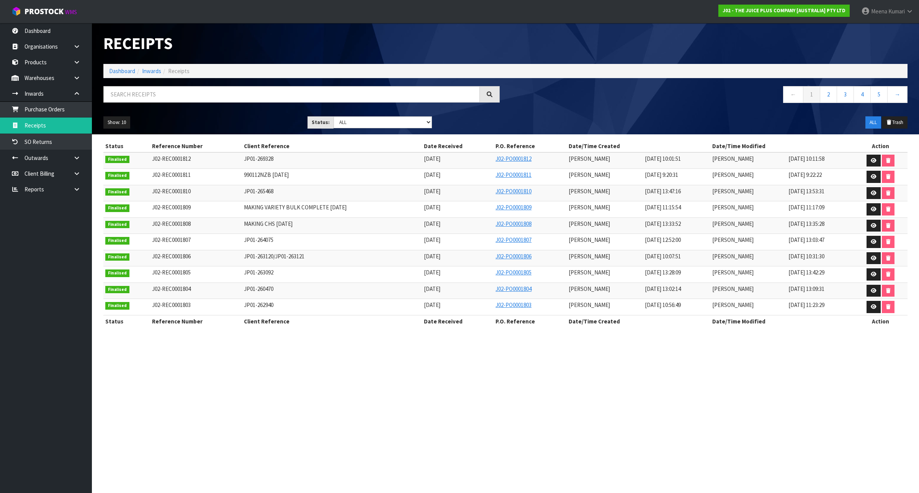
click at [253, 103] on div at bounding box center [302, 97] width 408 height 22
click at [253, 97] on input "text" at bounding box center [291, 94] width 376 height 16
paste input "MAKING VARIETY BULK COMPLETE [DATE]"
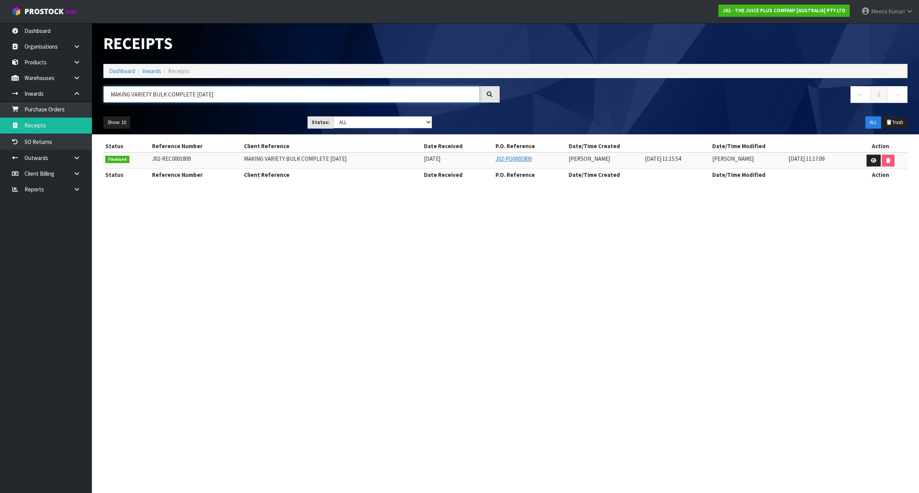
type input "MAKING VARIETY BULK COMPLETE [DATE]"
click at [871, 159] on icon at bounding box center [874, 160] width 6 height 5
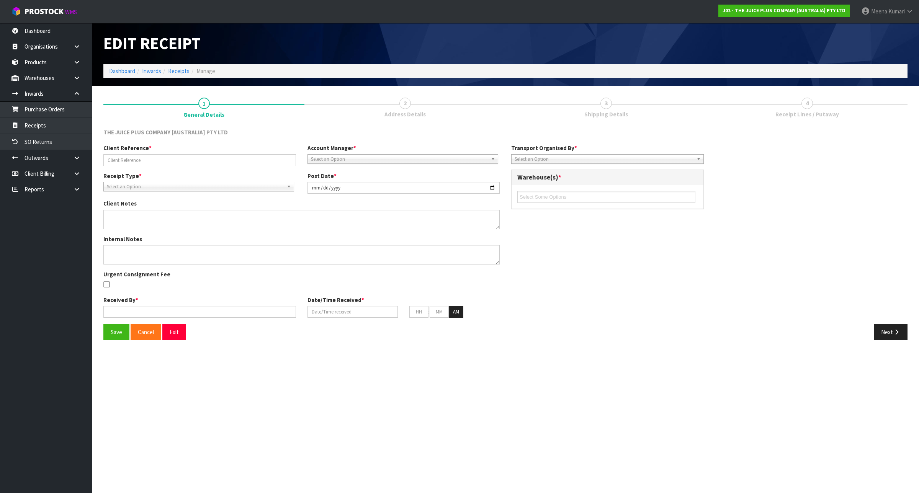
type input "MAKING VARIETY BULK COMPLETE [DATE]"
type input "[DATE]"
type input "[PERSON_NAME]"
type input "[DATE]"
type input "11"
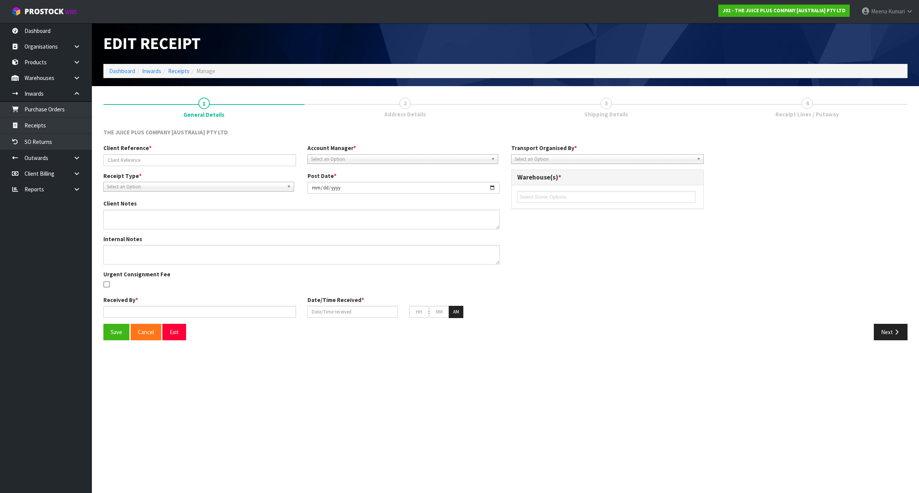
type input "15"
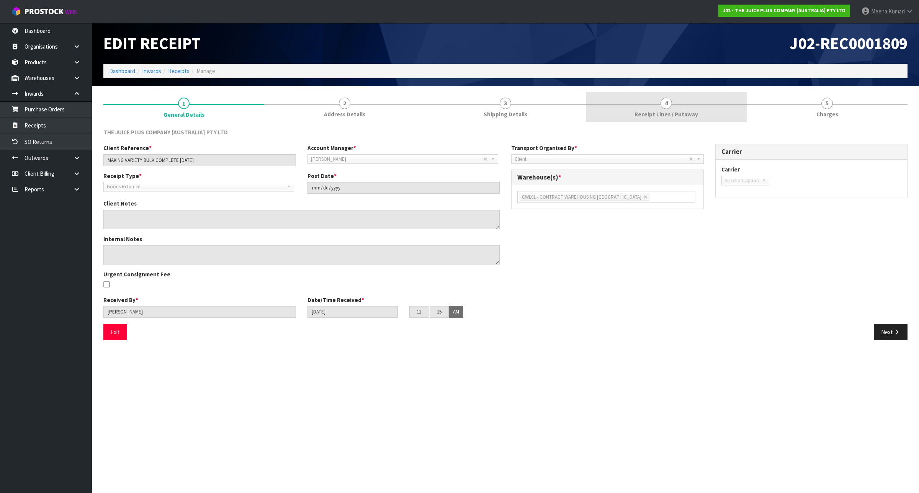
click at [682, 104] on div at bounding box center [666, 104] width 161 height 0
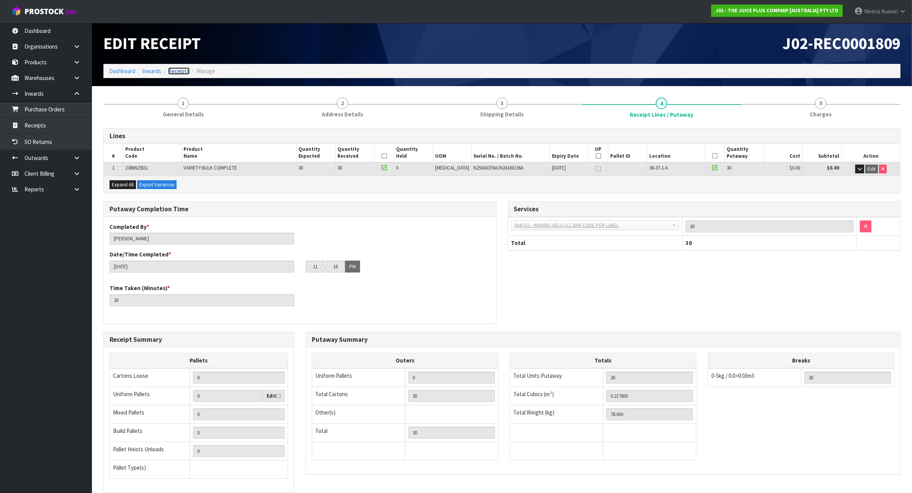
click at [175, 70] on link "Receipts" at bounding box center [178, 70] width 21 height 7
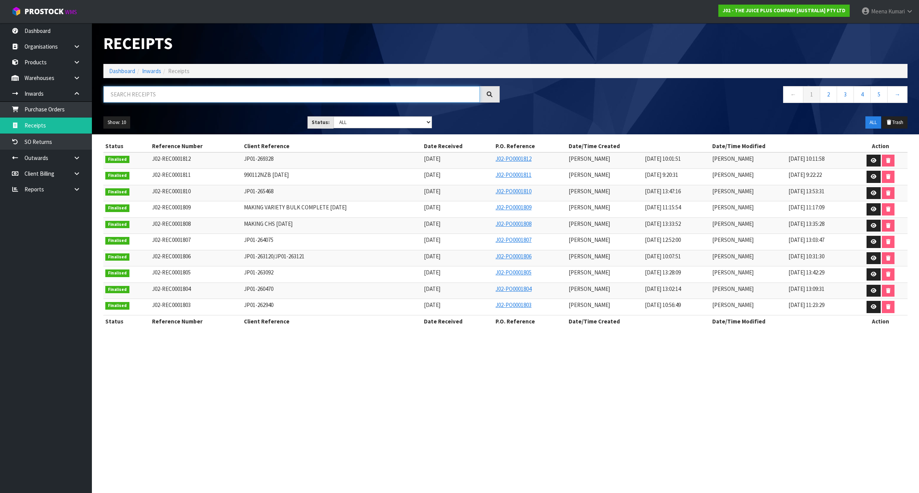
click at [176, 97] on input "text" at bounding box center [291, 94] width 376 height 16
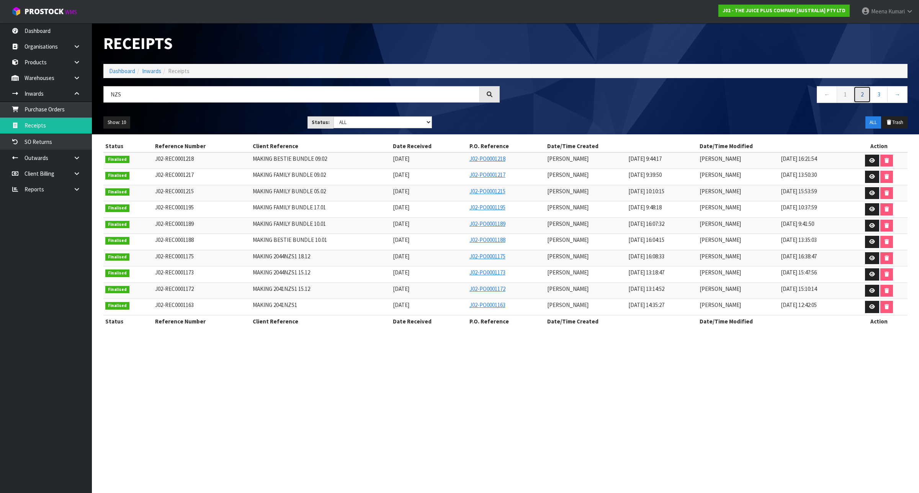
click at [861, 92] on link "2" at bounding box center [861, 94] width 17 height 16
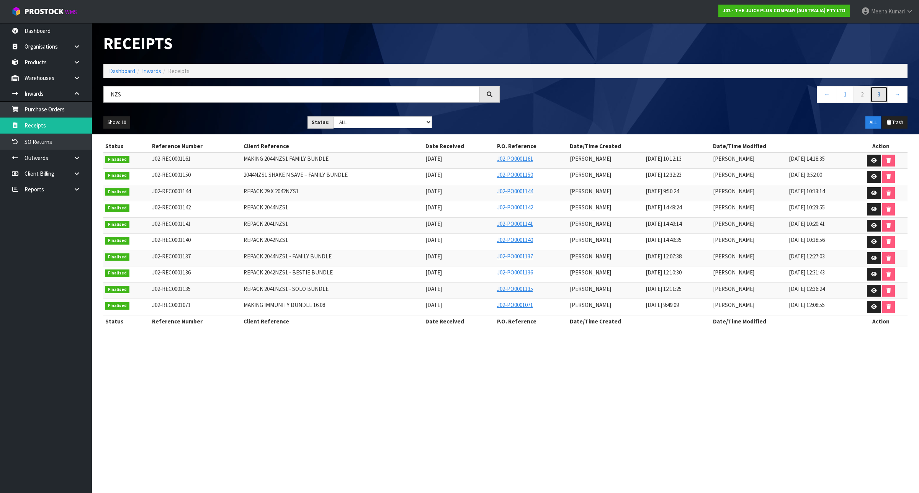
click at [879, 96] on link "3" at bounding box center [878, 94] width 17 height 16
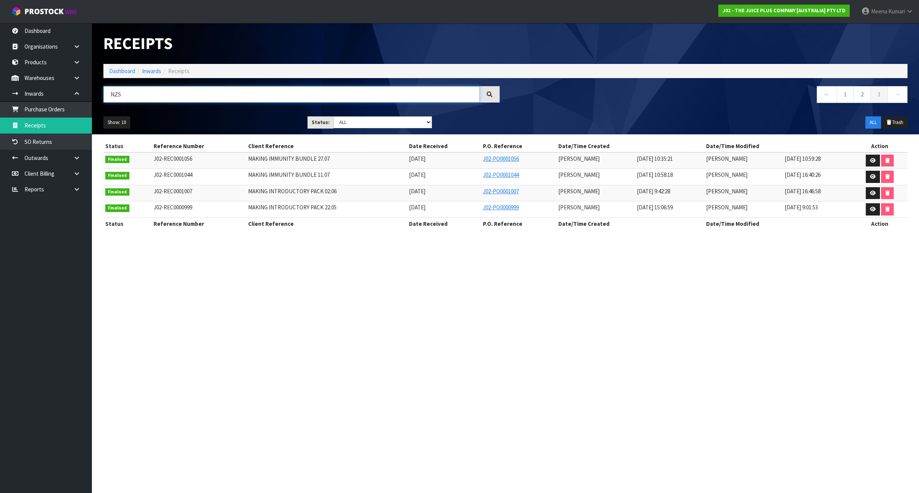
click at [162, 96] on input "NZS" at bounding box center [291, 94] width 376 height 16
type input "N"
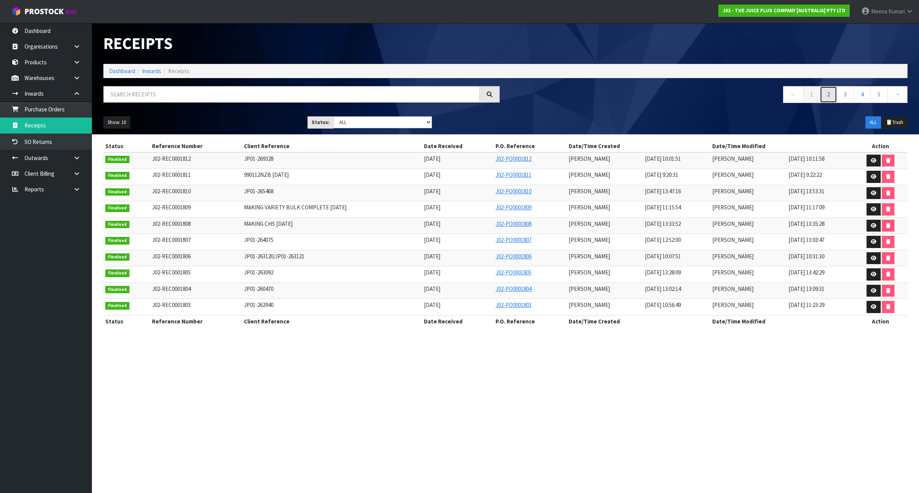
click at [828, 98] on link "2" at bounding box center [828, 94] width 17 height 16
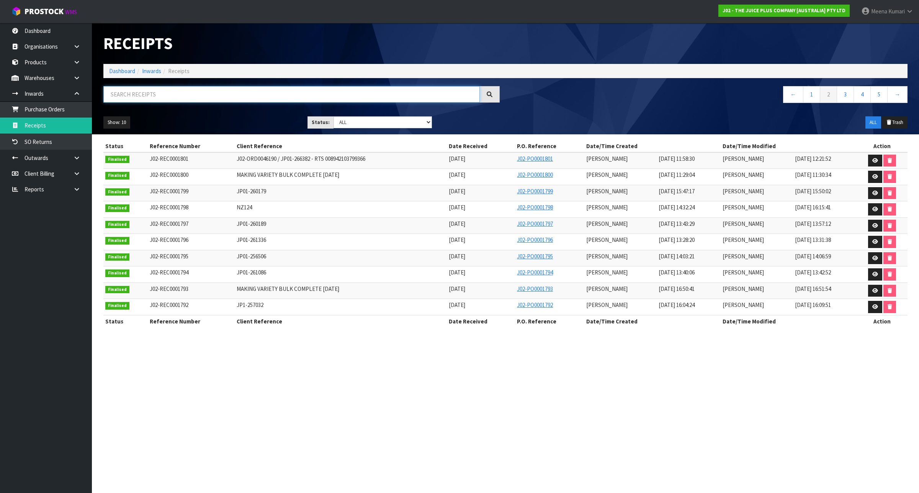
click at [148, 90] on input "text" at bounding box center [291, 94] width 376 height 16
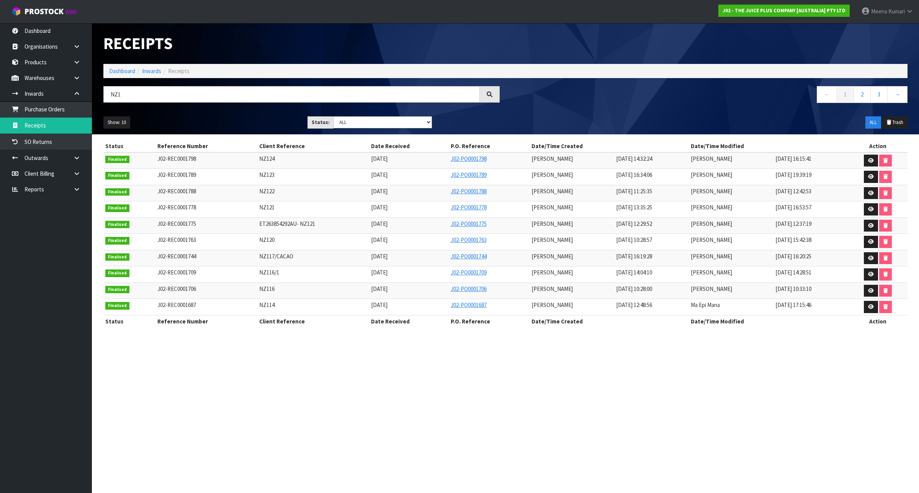
click at [161, 103] on div "NZ1" at bounding box center [302, 97] width 408 height 22
click at [183, 76] on ol "Dashboard Inwards Receipts" at bounding box center [505, 71] width 804 height 14
click at [140, 98] on input "NZ1" at bounding box center [291, 94] width 376 height 16
type input "N"
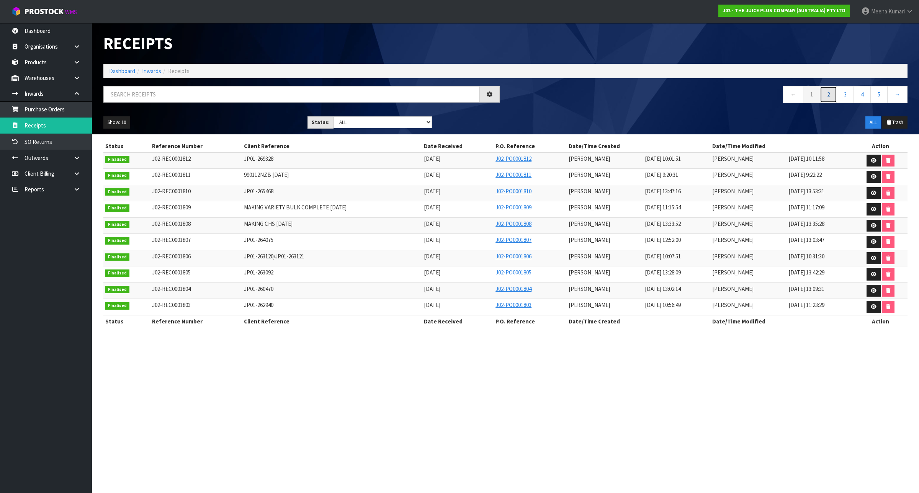
click at [828, 93] on link "2" at bounding box center [828, 94] width 17 height 16
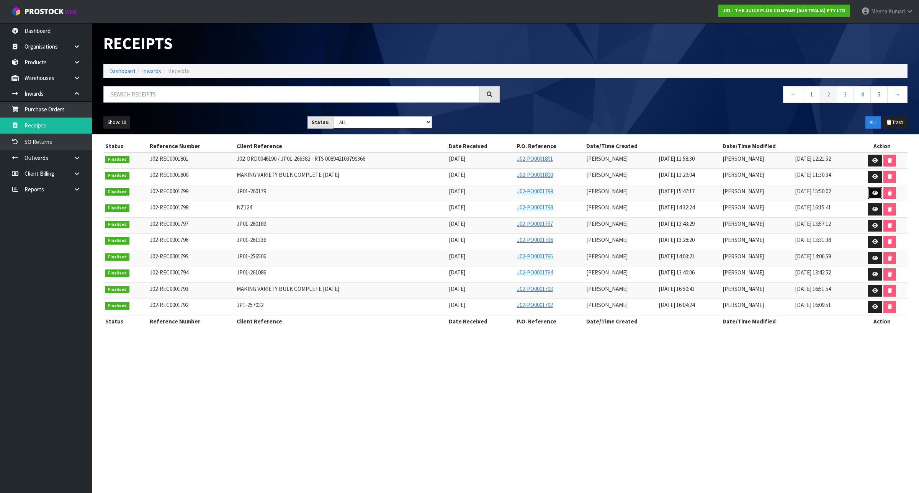
click at [873, 194] on icon at bounding box center [875, 193] width 6 height 5
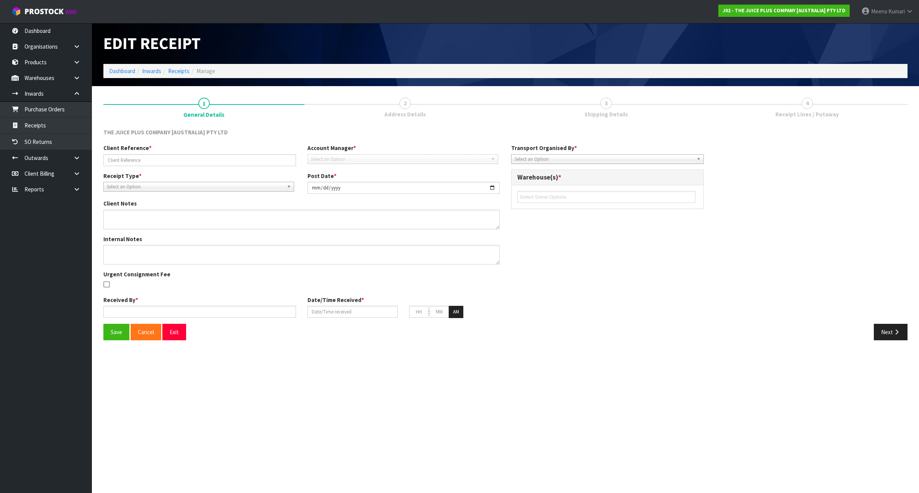
type input "JP01-260179"
type input "[DATE]"
type input "[PERSON_NAME]"
type input "[DATE]"
type input "03"
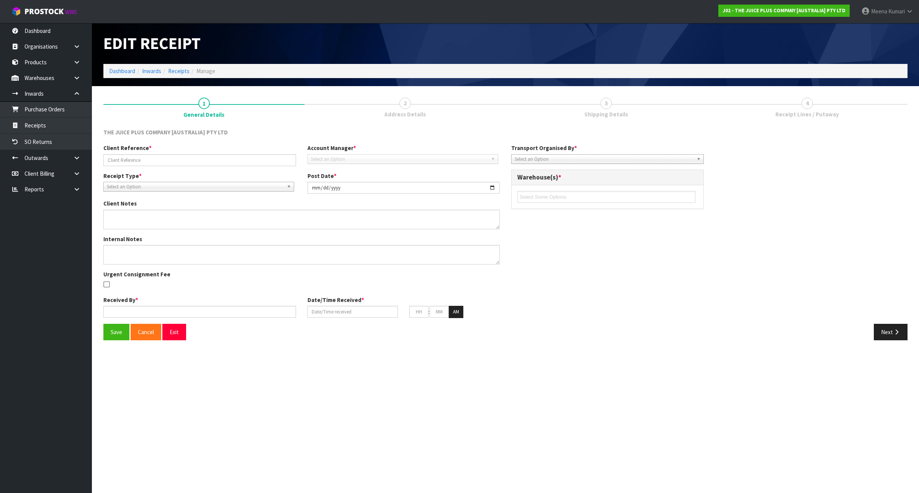
type input "47"
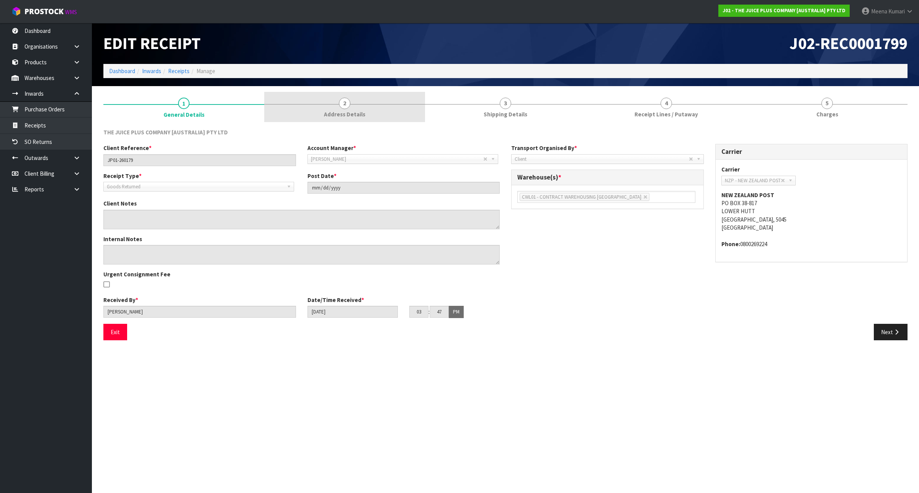
click at [383, 108] on link "2 Address Details" at bounding box center [344, 107] width 161 height 30
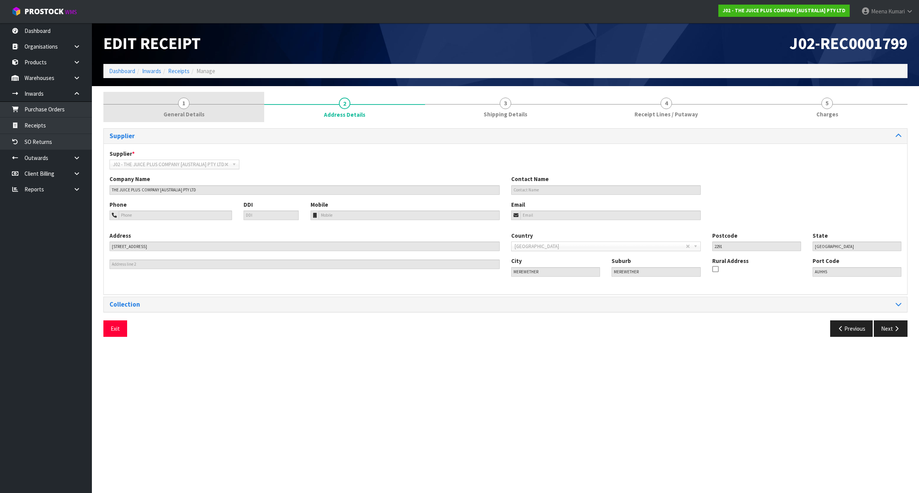
click at [204, 103] on link "1 General Details" at bounding box center [183, 107] width 161 height 30
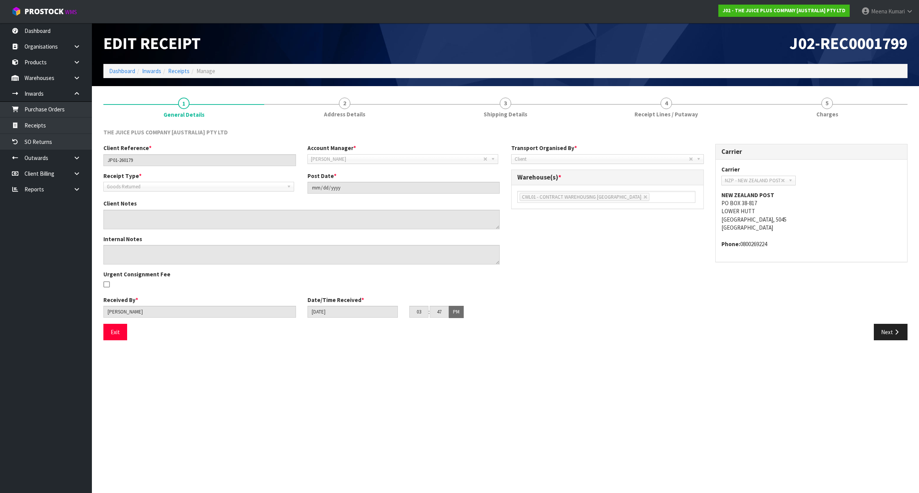
click at [191, 71] on li "Manage" at bounding box center [203, 71] width 26 height 8
click at [177, 69] on link "Receipts" at bounding box center [178, 70] width 21 height 7
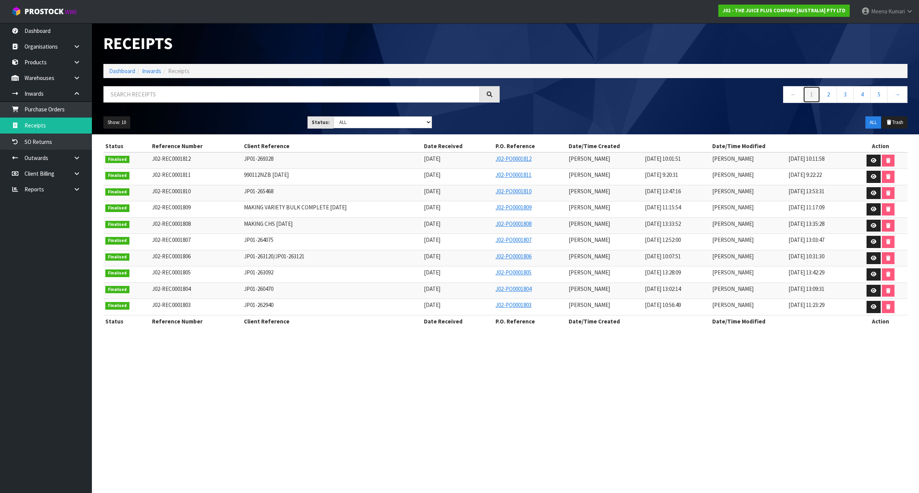
click at [810, 96] on link "1" at bounding box center [811, 94] width 17 height 16
click at [828, 97] on link "2" at bounding box center [828, 94] width 17 height 16
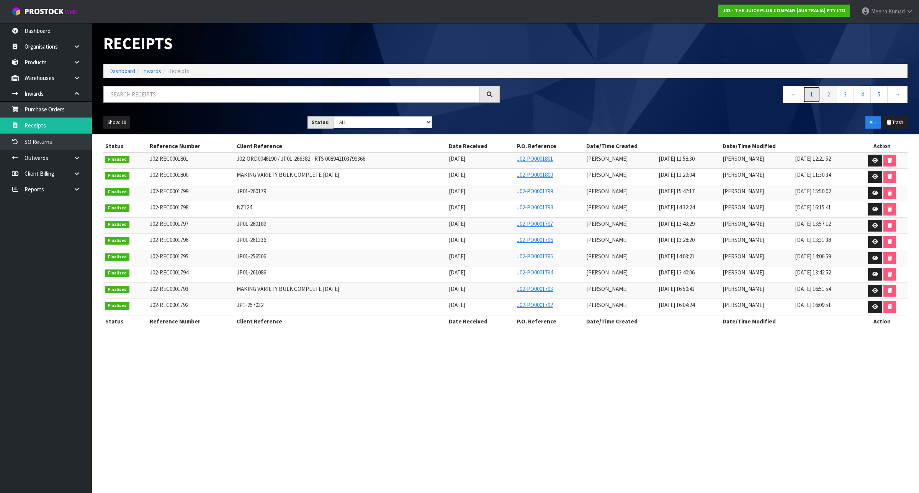
click at [808, 96] on link "1" at bounding box center [811, 94] width 17 height 16
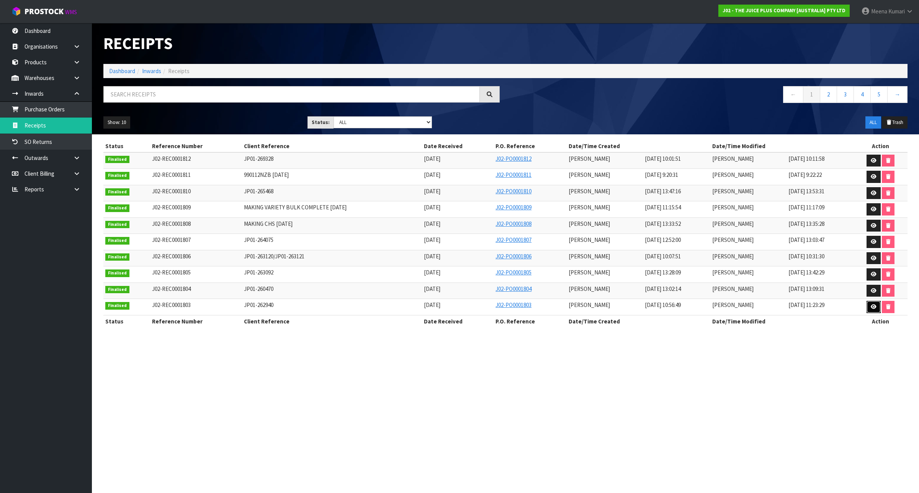
click at [874, 309] on icon at bounding box center [874, 306] width 6 height 5
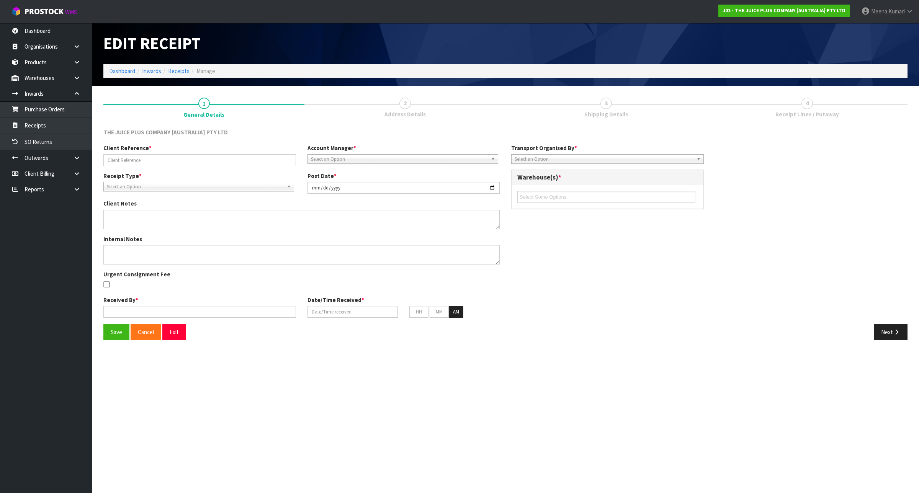
type input "JP01-262940"
type input "[DATE]"
type input "[PERSON_NAME]"
type input "[DATE]"
type input "10"
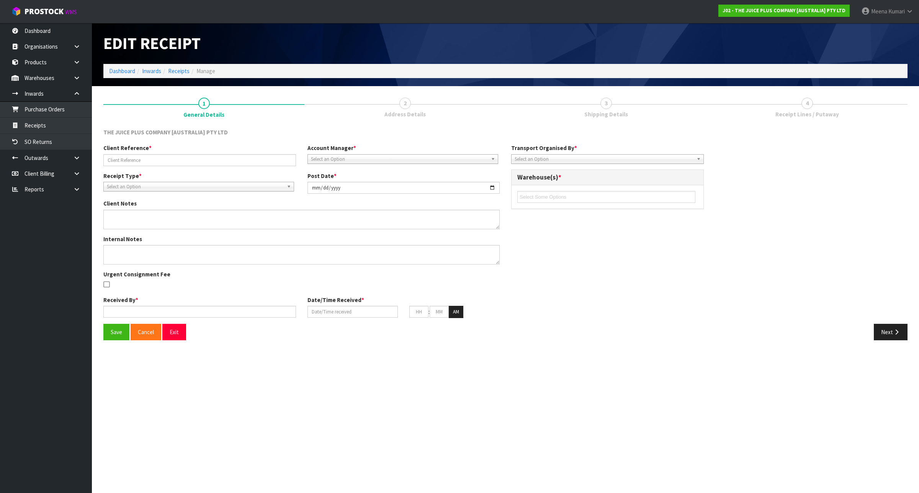
type input "56"
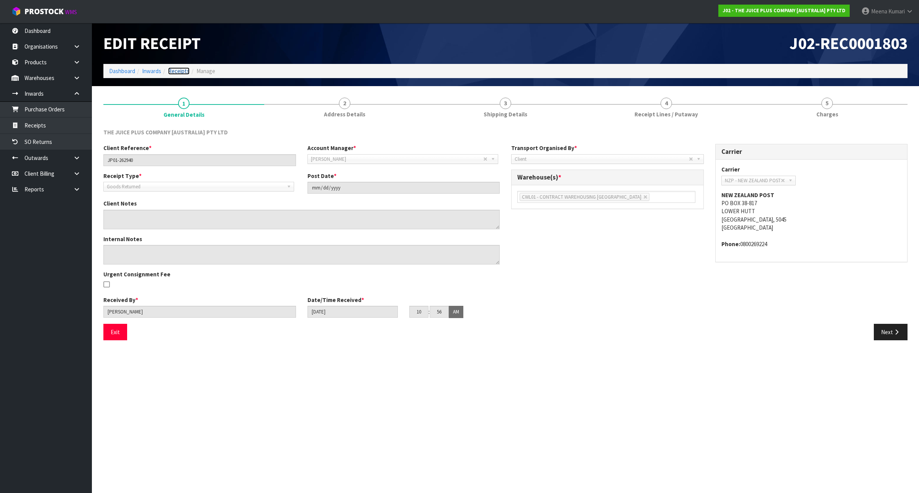
click at [182, 70] on link "Receipts" at bounding box center [178, 70] width 21 height 7
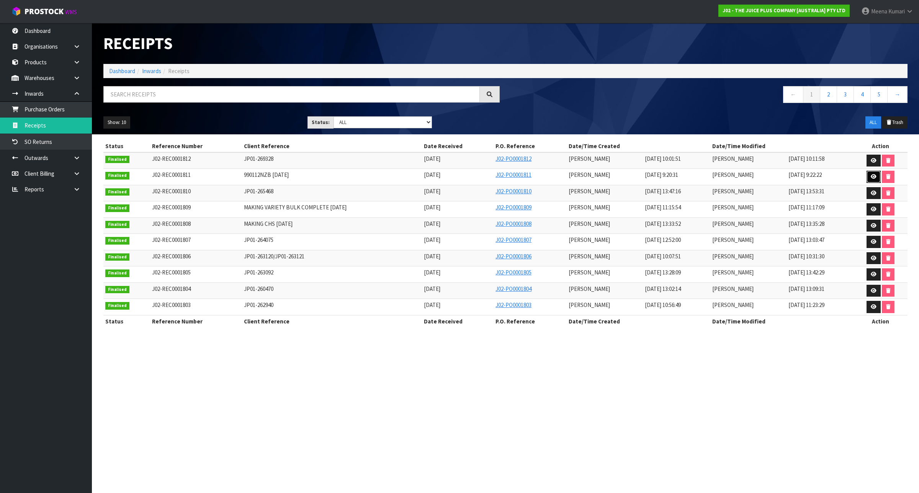
click at [871, 175] on icon at bounding box center [874, 176] width 6 height 5
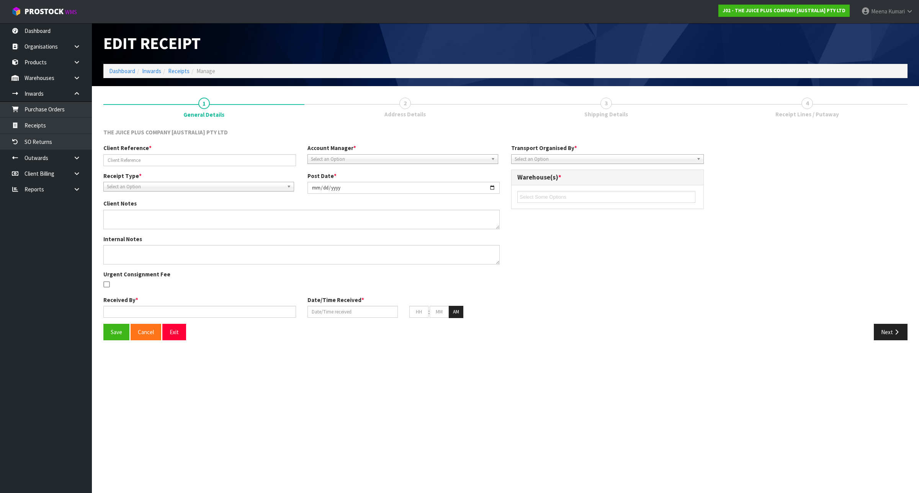
type input "990112NZB [DATE]"
type input "[DATE]"
type input "[PERSON_NAME]"
type input "[DATE]"
type input "09"
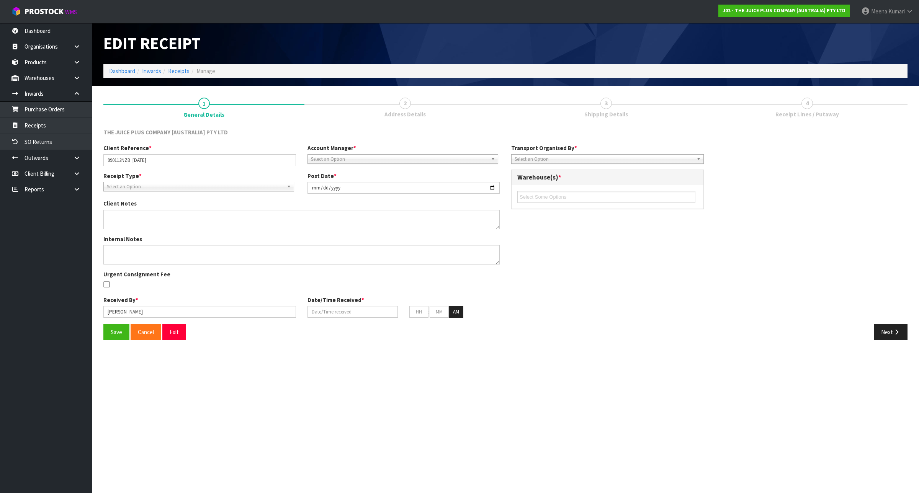
type input "20"
